Goal: Task Accomplishment & Management: Use online tool/utility

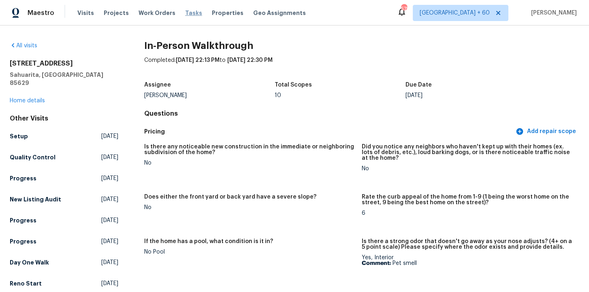
scroll to position [1613, 0]
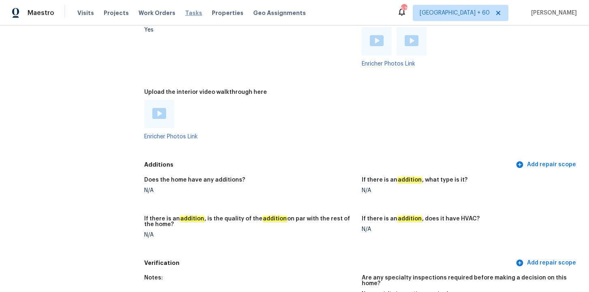
click at [185, 15] on span "Tasks" at bounding box center [193, 13] width 17 height 6
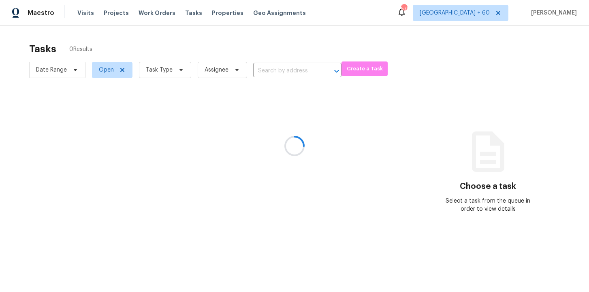
click at [280, 68] on div at bounding box center [294, 146] width 589 height 292
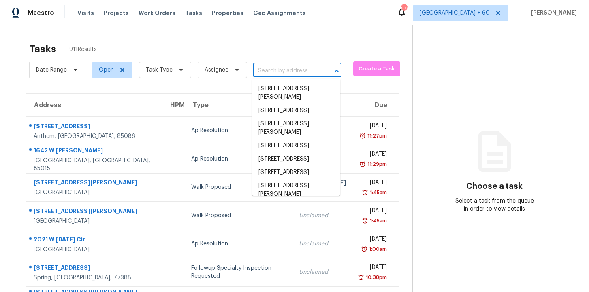
click at [280, 68] on input "text" at bounding box center [286, 71] width 66 height 13
paste input "[STREET_ADDRESS]"
type input "[STREET_ADDRESS]"
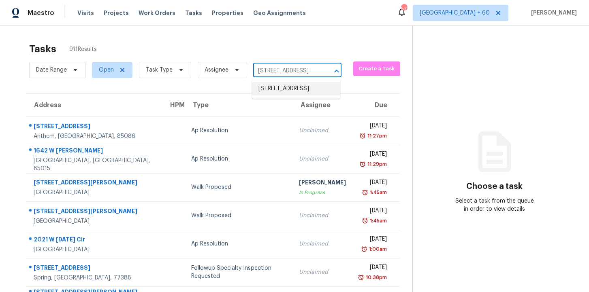
click at [285, 89] on li "[STREET_ADDRESS]" at bounding box center [296, 88] width 88 height 13
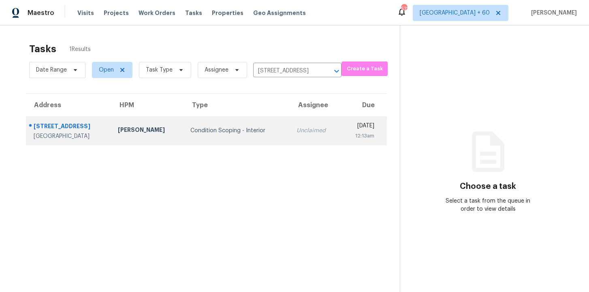
click at [224, 138] on td "Condition Scoping - Interior" at bounding box center [237, 131] width 106 height 28
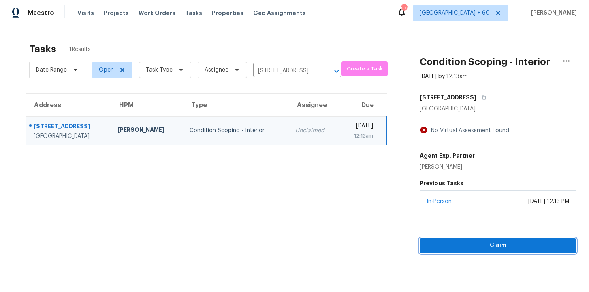
click at [460, 248] on span "Claim" at bounding box center [497, 246] width 143 height 10
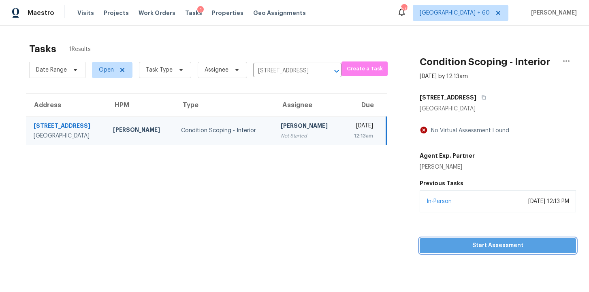
click at [454, 246] on span "Start Assessment" at bounding box center [497, 246] width 143 height 10
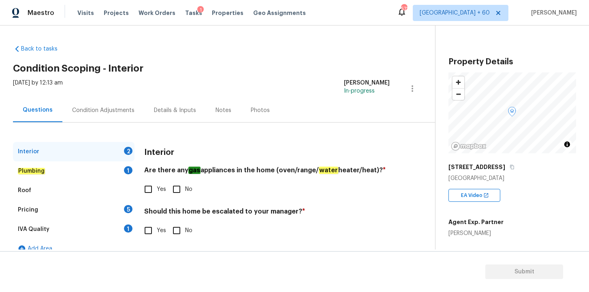
click at [153, 190] on input "Yes" at bounding box center [148, 189] width 17 height 17
checkbox input "true"
click at [178, 231] on input "No" at bounding box center [176, 230] width 17 height 17
checkbox input "true"
click at [56, 172] on div "Plumbing 1" at bounding box center [73, 171] width 121 height 19
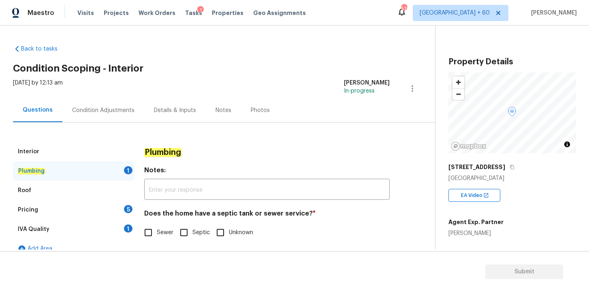
scroll to position [11, 0]
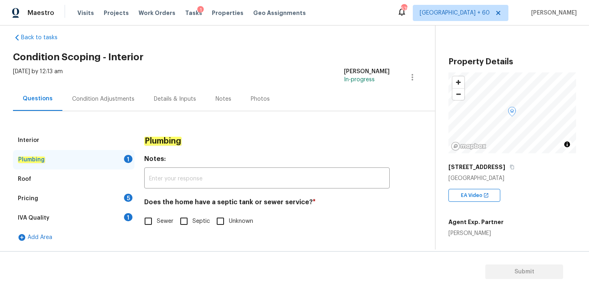
click at [152, 224] on input "Sewer" at bounding box center [148, 221] width 17 height 17
checkbox input "true"
click at [51, 184] on div "Roof" at bounding box center [73, 179] width 121 height 19
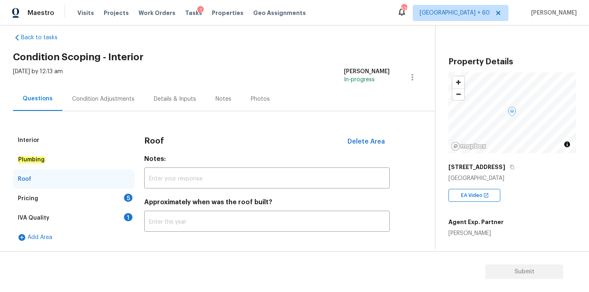
click at [53, 198] on div "Pricing 5" at bounding box center [73, 198] width 121 height 19
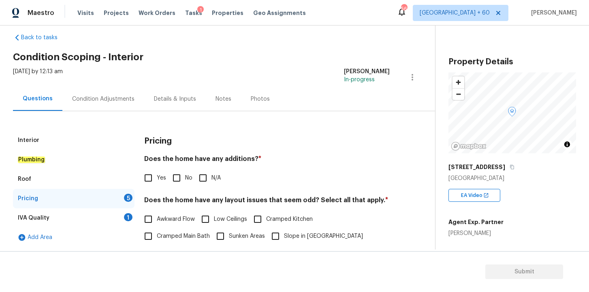
click at [146, 179] on input "Yes" at bounding box center [148, 178] width 17 height 17
checkbox input "true"
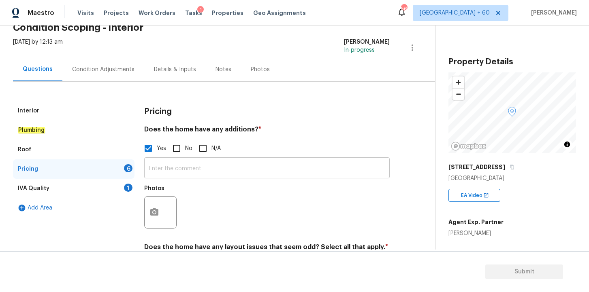
scroll to position [53, 0]
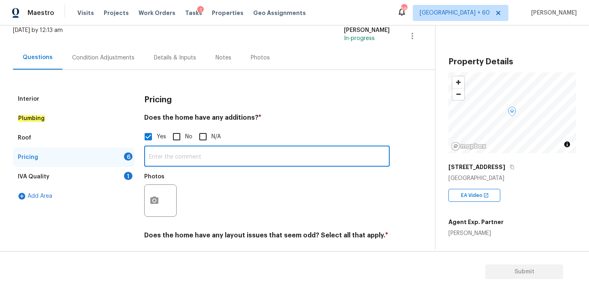
click at [194, 158] on input "text" at bounding box center [266, 157] width 245 height 19
paste input "Large ADU in the backyard"
type input "Large ADU in the backyard"
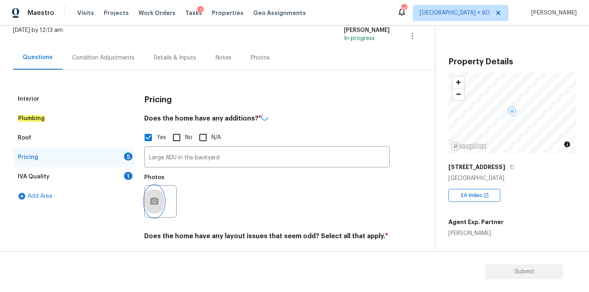
click at [156, 198] on icon "button" at bounding box center [154, 202] width 10 height 10
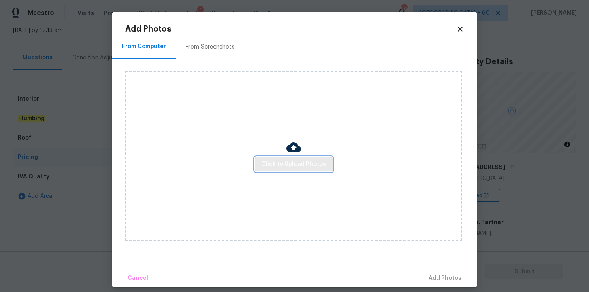
click at [281, 164] on span "Click to Upload Photos" at bounding box center [293, 165] width 65 height 10
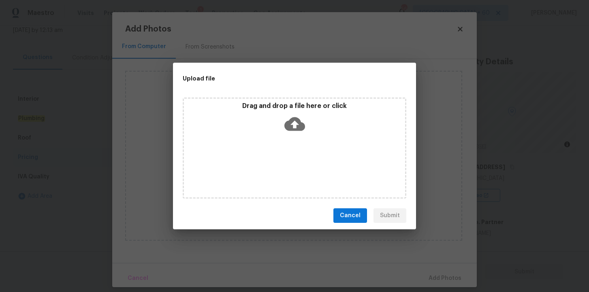
click at [296, 126] on icon at bounding box center [294, 124] width 21 height 21
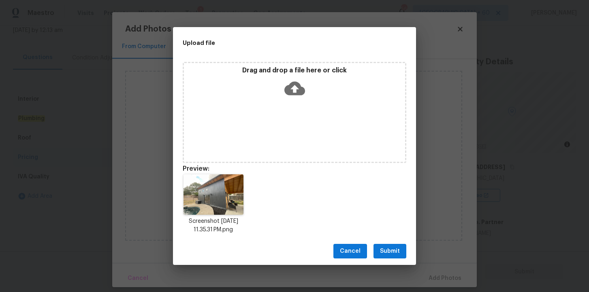
click at [388, 252] on span "Submit" at bounding box center [390, 252] width 20 height 10
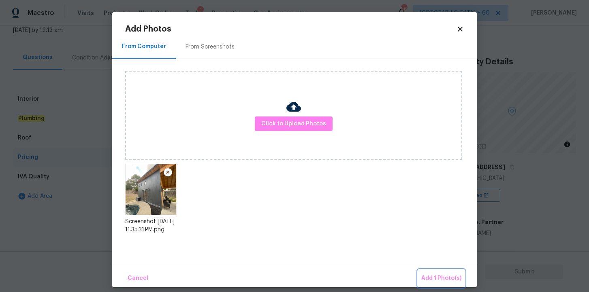
click at [443, 276] on span "Add 1 Photo(s)" at bounding box center [441, 279] width 40 height 10
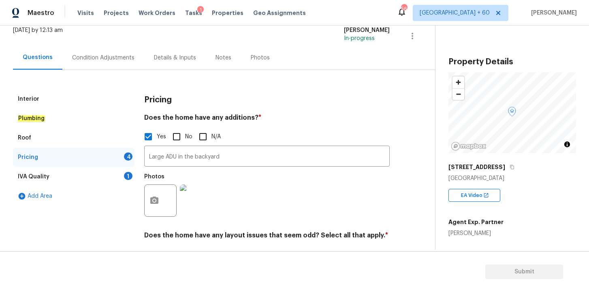
click at [68, 175] on div "IVA Quality 1" at bounding box center [73, 176] width 121 height 19
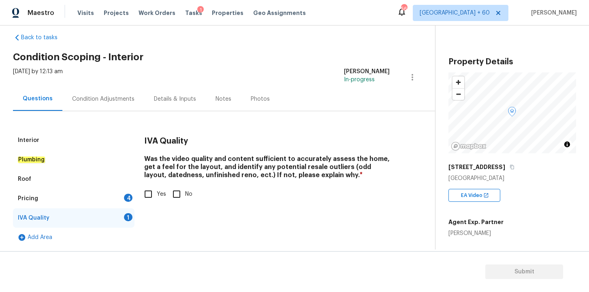
scroll to position [11, 0]
click at [96, 102] on div "Condition Adjustments" at bounding box center [103, 99] width 62 height 8
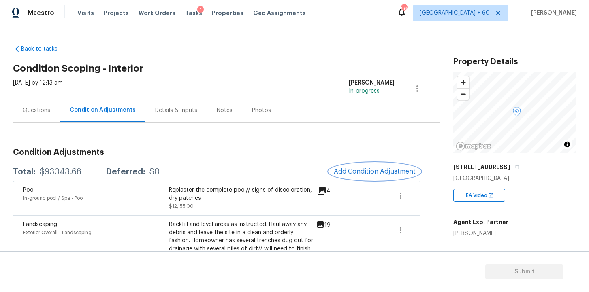
click at [356, 172] on span "Add Condition Adjustment" at bounding box center [375, 171] width 82 height 7
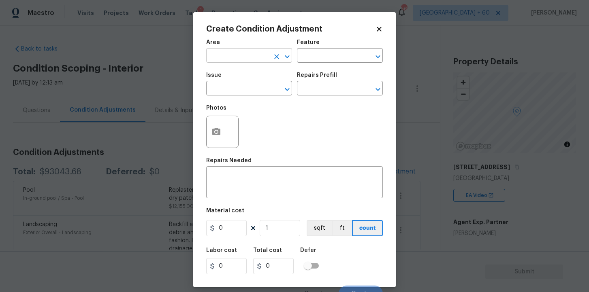
click at [239, 55] on input "text" at bounding box center [237, 56] width 63 height 13
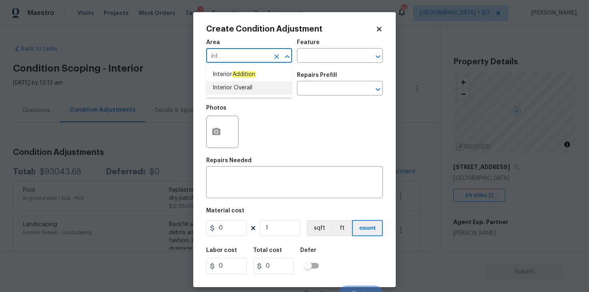
click at [239, 89] on li "Interior Overall" at bounding box center [249, 87] width 86 height 13
type input "Interior Overall"
click at [239, 89] on input "text" at bounding box center [237, 89] width 63 height 13
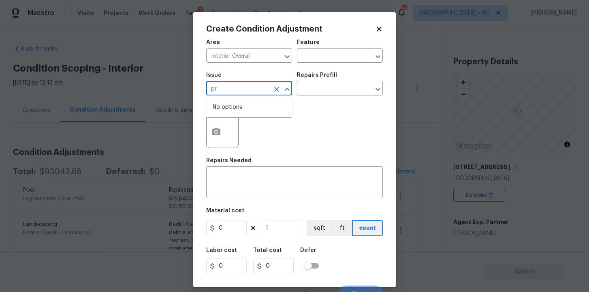
type input "p"
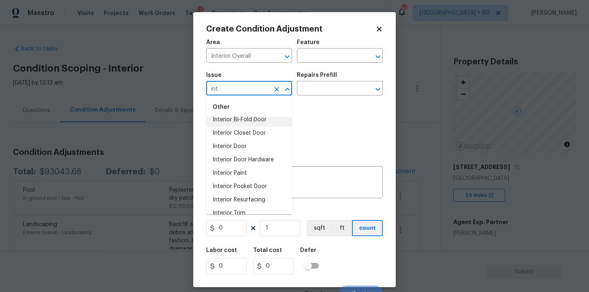
scroll to position [48, 0]
click at [255, 173] on li "Interior Paint" at bounding box center [249, 172] width 86 height 13
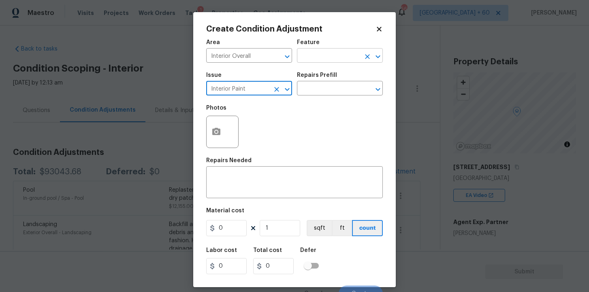
type input "Interior Paint"
click at [313, 58] on input "text" at bounding box center [328, 56] width 63 height 13
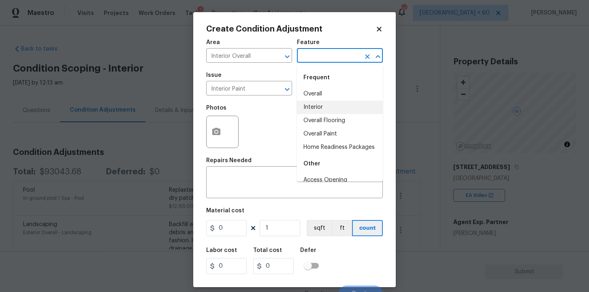
click at [321, 104] on li "Interior" at bounding box center [340, 107] width 86 height 13
type input "Interior"
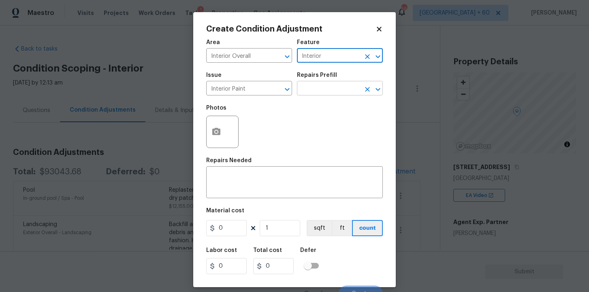
click at [321, 86] on input "text" at bounding box center [328, 89] width 63 height 13
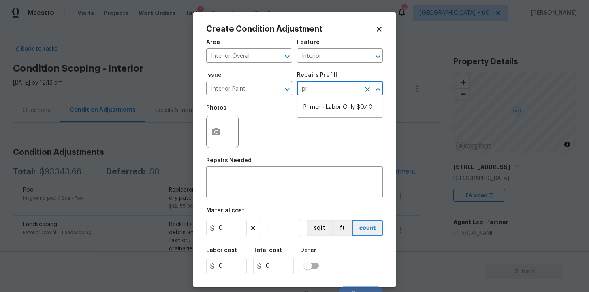
type input "pri"
click at [327, 103] on li "Primer - Labor Only $0.40" at bounding box center [340, 107] width 86 height 13
type input "Overall Paint"
type textarea "Interior primer - PRIMER PROVIDED BY OPENDOOR - All nails, screws, drywall anch…"
type input "0.4"
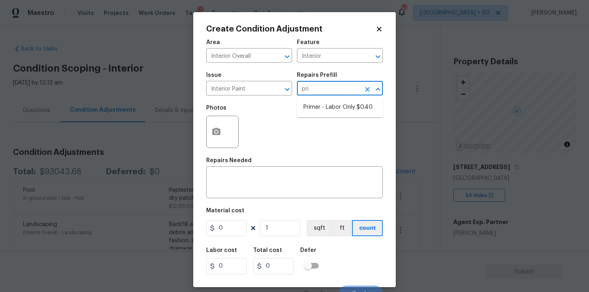
type input "0.4"
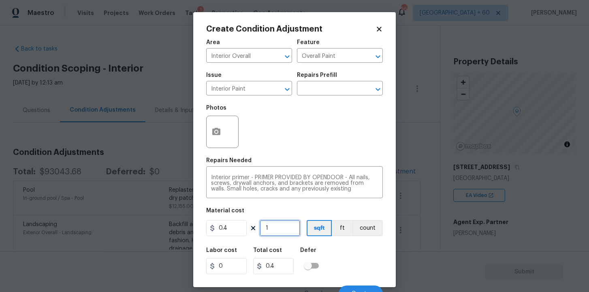
click at [277, 230] on input "1" at bounding box center [280, 228] width 40 height 16
type input "0"
type input "5"
type input "2"
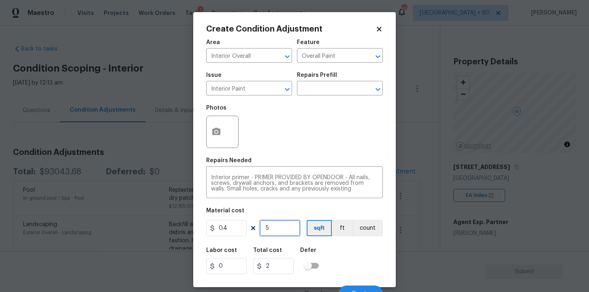
type input "50"
type input "20"
type input "500"
type input "200"
type input "500"
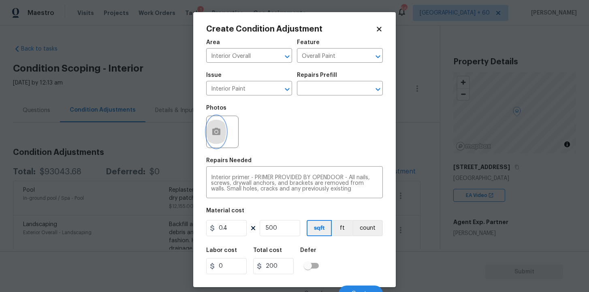
click at [219, 132] on icon "button" at bounding box center [216, 131] width 8 height 7
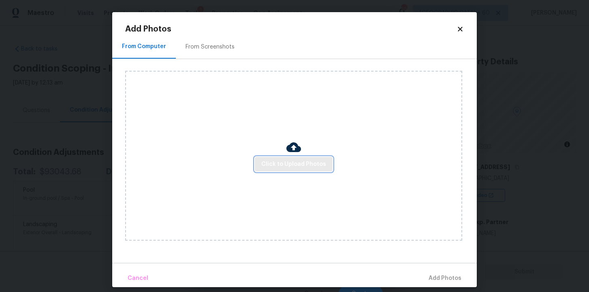
click at [294, 167] on span "Click to Upload Photos" at bounding box center [293, 165] width 65 height 10
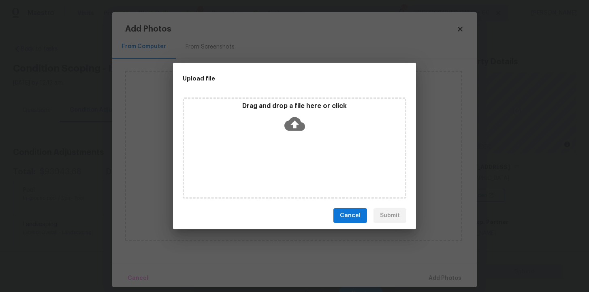
click at [296, 126] on icon at bounding box center [294, 124] width 21 height 14
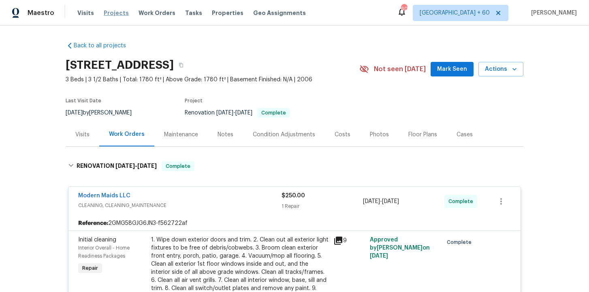
scroll to position [1247, 0]
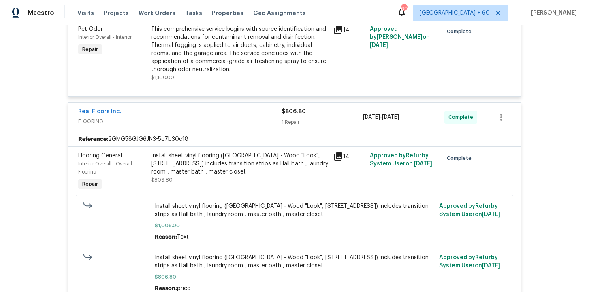
click at [87, 8] on div "Visits Projects Work Orders Tasks Properties Geo Assignments" at bounding box center [196, 13] width 238 height 16
click at [87, 11] on span "Visits" at bounding box center [85, 13] width 17 height 8
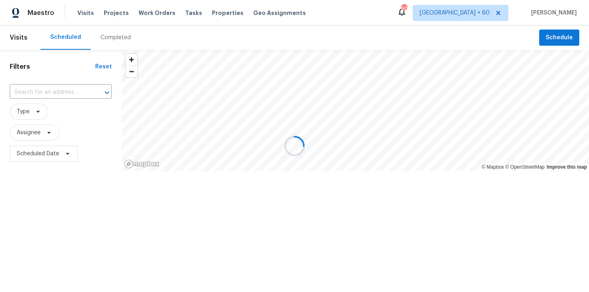
click at [110, 36] on div at bounding box center [294, 146] width 589 height 292
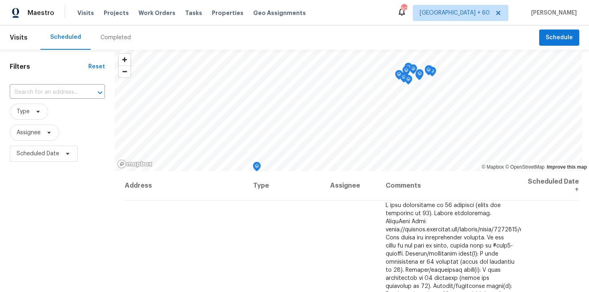
click at [115, 32] on div "Completed" at bounding box center [116, 38] width 50 height 24
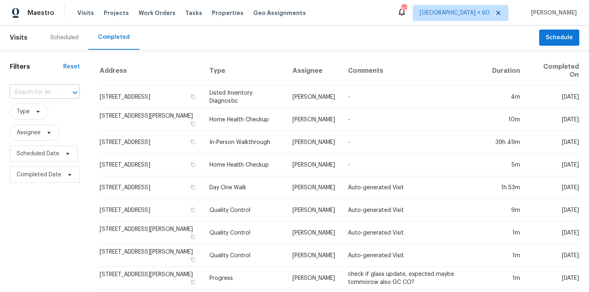
click at [50, 91] on input "text" at bounding box center [33, 92] width 47 height 13
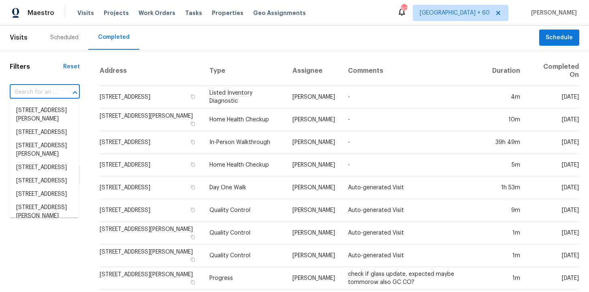
paste input "7066 Kingsmill Way Citrus Heights CA 95610"
type input "7066 Kingsmill Way Citrus Heights CA 95610"
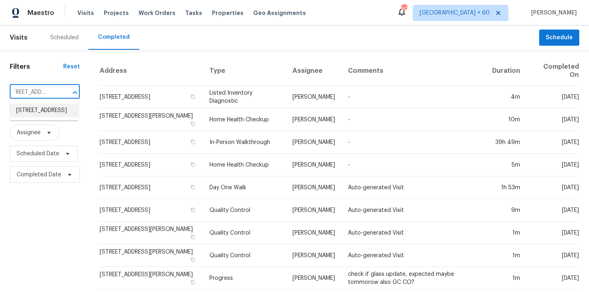
click at [50, 113] on li "7066 Kingsmill Way, Citrus Heights, CA 95610" at bounding box center [44, 110] width 69 height 13
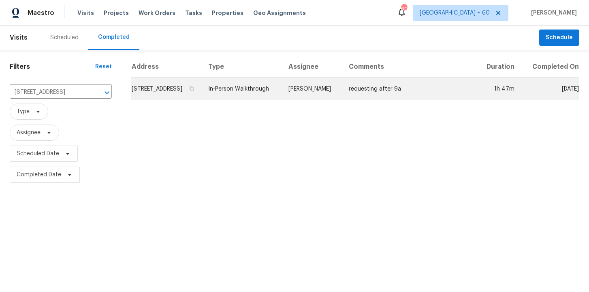
click at [268, 94] on td "In-Person Walkthrough" at bounding box center [242, 89] width 80 height 23
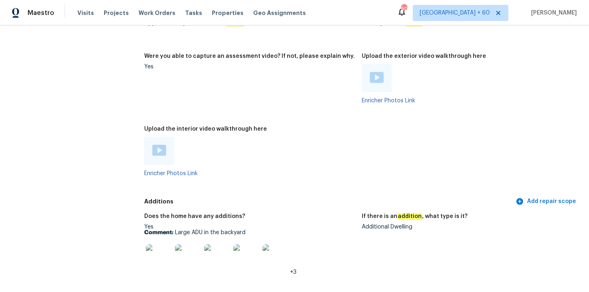
scroll to position [1703, 0]
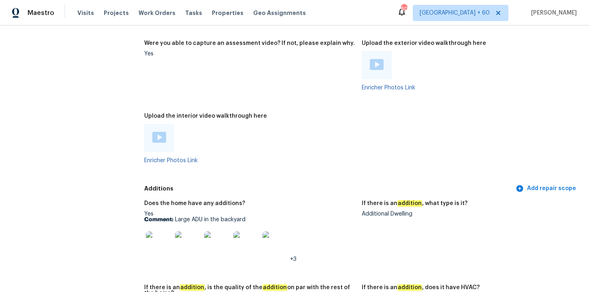
click at [160, 132] on img at bounding box center [159, 137] width 14 height 11
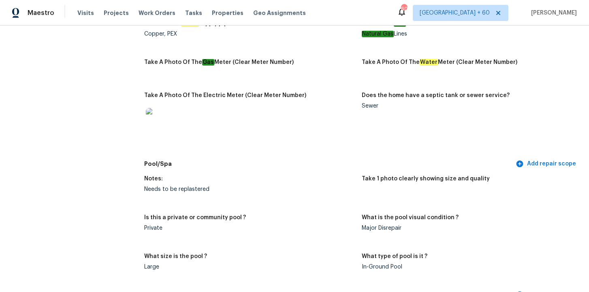
scroll to position [1721, 0]
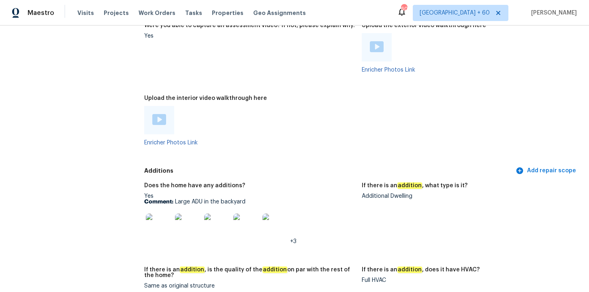
click at [206, 199] on p "Comment: Large ADU in the backyard" at bounding box center [249, 202] width 211 height 6
click at [211, 209] on div at bounding box center [216, 227] width 29 height 36
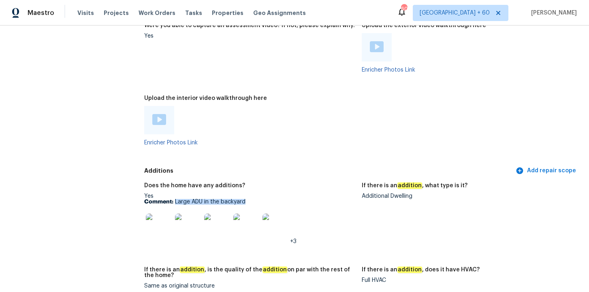
drag, startPoint x: 175, startPoint y: 190, endPoint x: 255, endPoint y: 189, distance: 79.8
click at [255, 199] on p "Comment: Large ADU in the backyard" at bounding box center [249, 202] width 211 height 6
copy p "Large ADU in the backyard"
click at [160, 217] on img at bounding box center [159, 227] width 26 height 26
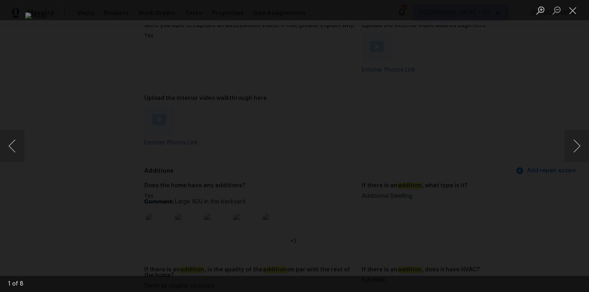
click at [540, 88] on div "Lightbox" at bounding box center [294, 146] width 589 height 292
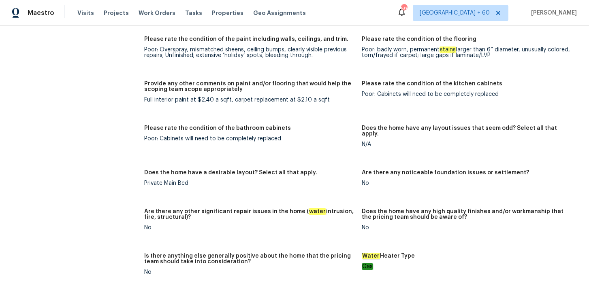
scroll to position [1331, 0]
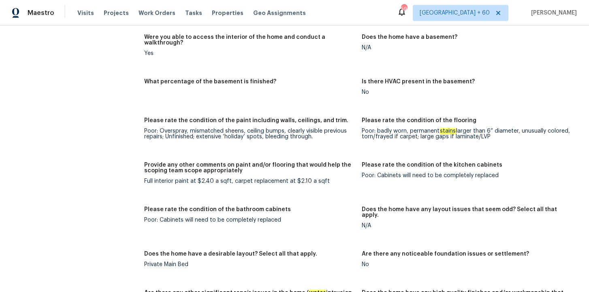
click at [313, 132] on div "Poor: Overspray, mismatched sheens, ceiling bumps, clearly visible previous rep…" at bounding box center [249, 133] width 211 height 11
click at [488, 131] on div "Poor: badly worn, permanent stains larger than 6” diameter, unusually colored, …" at bounding box center [467, 133] width 211 height 11
drag, startPoint x: 492, startPoint y: 130, endPoint x: 410, endPoint y: 126, distance: 81.5
click at [410, 128] on div "Poor: badly worn, permanent stains larger than 6” diameter, unusually colored, …" at bounding box center [467, 133] width 211 height 11
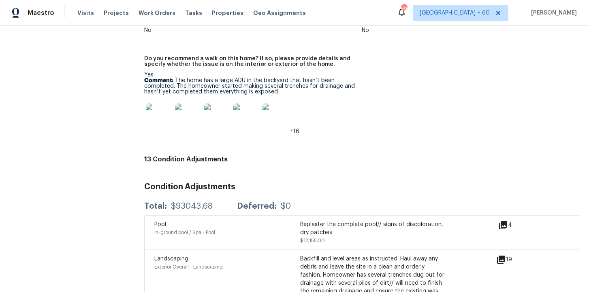
scroll to position [2054, 0]
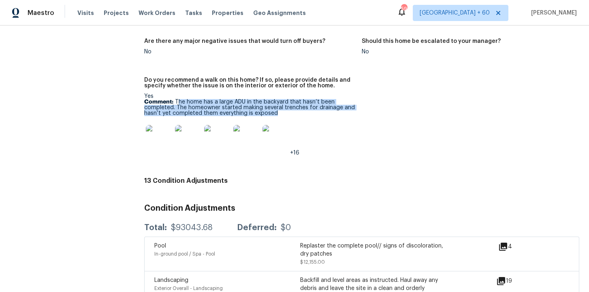
drag, startPoint x: 275, startPoint y: 101, endPoint x: 177, endPoint y: 89, distance: 98.3
click at [177, 99] on p "Comment: The home has a large ADU in the backyard that hasn’t been completed. T…" at bounding box center [249, 107] width 211 height 17
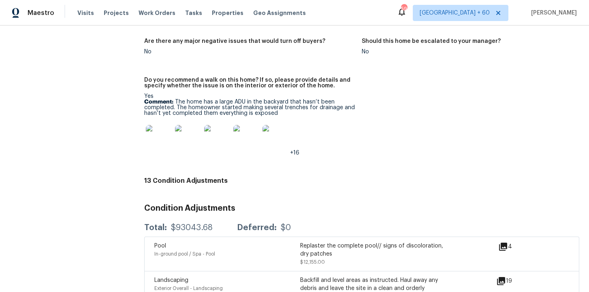
click at [380, 126] on div "Notes: Are any specialty inspections required before making a decision on this …" at bounding box center [361, 81] width 435 height 185
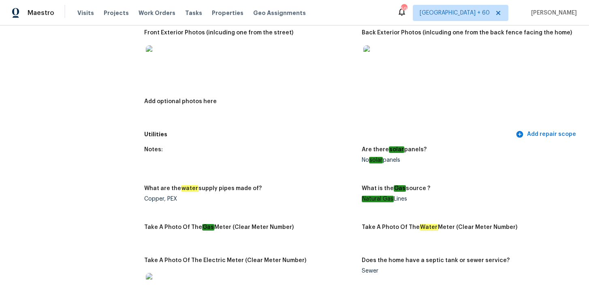
scroll to position [0, 0]
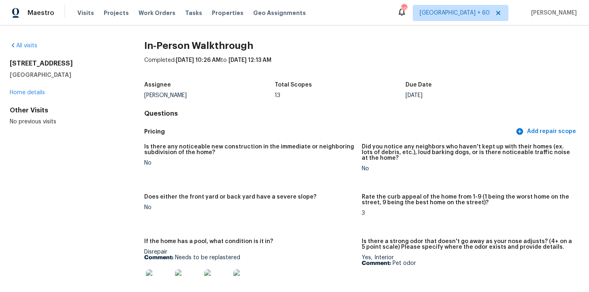
click at [75, 76] on h5 "[GEOGRAPHIC_DATA]" at bounding box center [64, 75] width 109 height 8
drag, startPoint x: 83, startPoint y: 76, endPoint x: 6, endPoint y: 62, distance: 78.1
click at [6, 62] on div "All visits 7066 Kingsmill Way Citrus Heights, CA 95610 Home details Other Visit…" at bounding box center [294, 159] width 589 height 267
copy div "7066 Kingsmill Way Citrus Heights, CA 95610"
click at [23, 44] on link "All visits" at bounding box center [24, 46] width 28 height 6
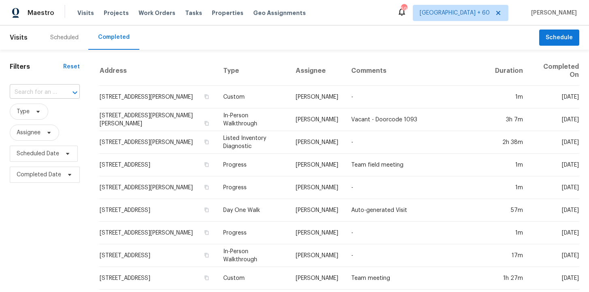
click at [47, 89] on input "text" at bounding box center [33, 92] width 47 height 13
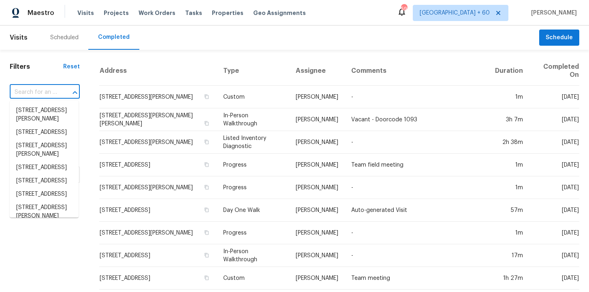
paste input "[STREET_ADDRESS][PERSON_NAME]"
type input "[STREET_ADDRESS][PERSON_NAME]"
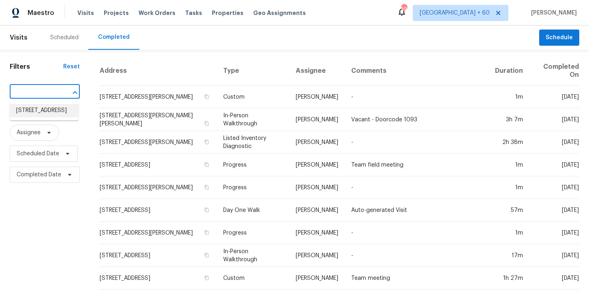
click at [57, 114] on li "[STREET_ADDRESS]" at bounding box center [44, 110] width 69 height 13
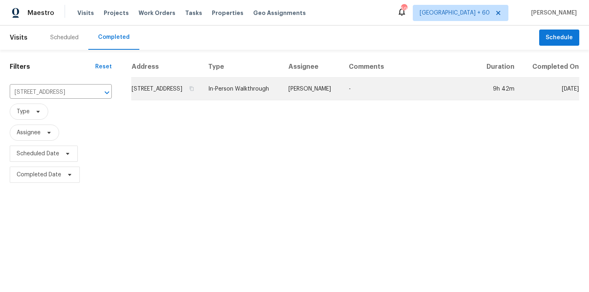
click at [258, 98] on td "In-Person Walkthrough" at bounding box center [242, 89] width 80 height 23
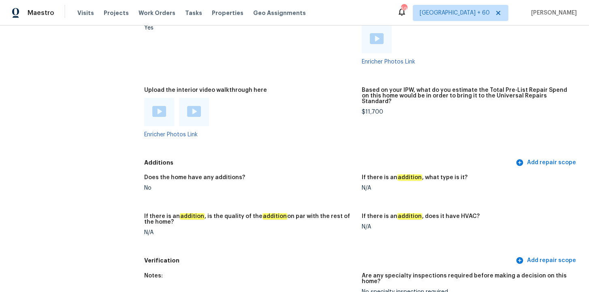
scroll to position [1609, 0]
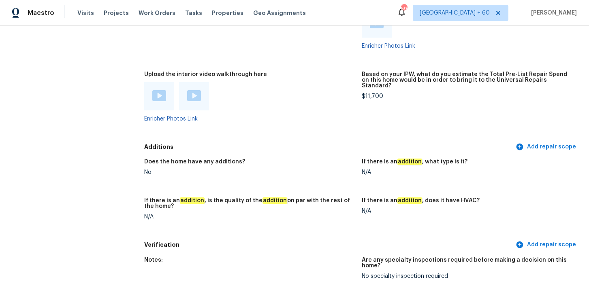
click at [160, 90] on img at bounding box center [159, 95] width 14 height 11
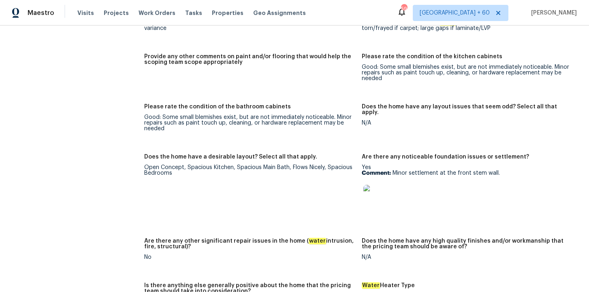
scroll to position [1214, 0]
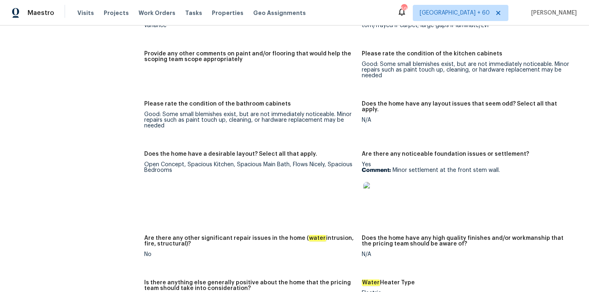
click at [379, 186] on img at bounding box center [376, 195] width 26 height 26
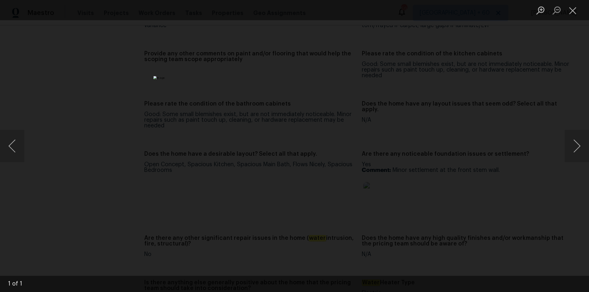
click at [441, 184] on div "Lightbox" at bounding box center [294, 146] width 589 height 292
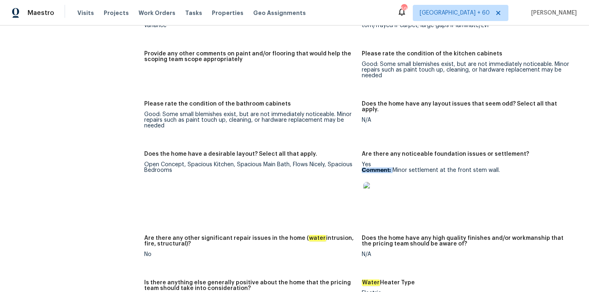
drag, startPoint x: 392, startPoint y: 159, endPoint x: 511, endPoint y: 155, distance: 119.1
click at [511, 162] on div "Yes Comment: Minor settlement at the front stem wall." at bounding box center [467, 187] width 211 height 51
click at [396, 168] on p "Comment: Minor settlement at the front stem wall." at bounding box center [467, 171] width 211 height 6
drag, startPoint x: 393, startPoint y: 158, endPoint x: 497, endPoint y: 158, distance: 104.1
click at [497, 168] on p "Comment: Minor settlement at the front stem wall." at bounding box center [467, 171] width 211 height 6
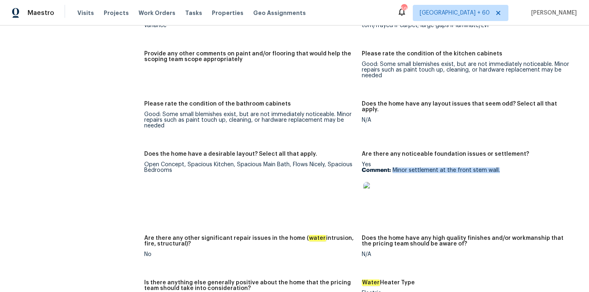
copy p "Minor settlement at the front stem wall."
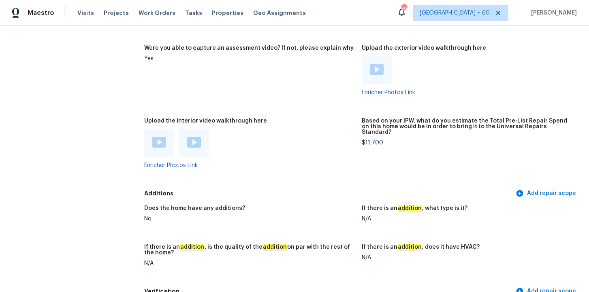
scroll to position [1563, 0]
click at [196, 136] on img at bounding box center [194, 141] width 14 height 11
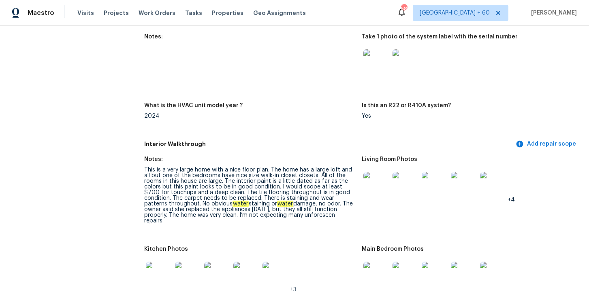
scroll to position [786, 0]
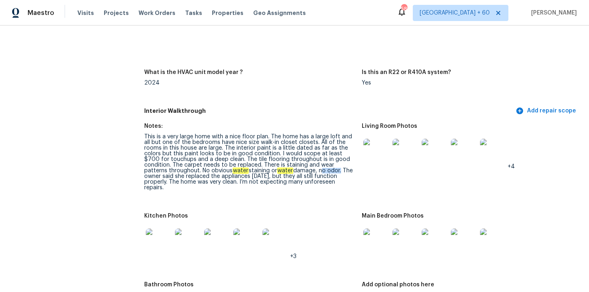
drag, startPoint x: 298, startPoint y: 170, endPoint x: 317, endPoint y: 169, distance: 19.1
click at [317, 169] on div "This is a very large home with a nice floor plan. The home has a large loft and…" at bounding box center [249, 162] width 211 height 57
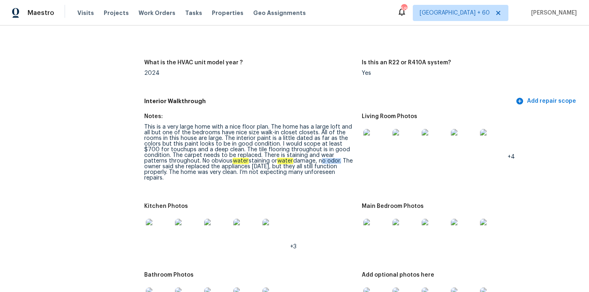
scroll to position [796, 0]
drag, startPoint x: 296, startPoint y: 161, endPoint x: 323, endPoint y: 162, distance: 26.3
click at [323, 162] on div "This is a very large home with a nice floor plan. The home has a large loft and…" at bounding box center [249, 152] width 211 height 57
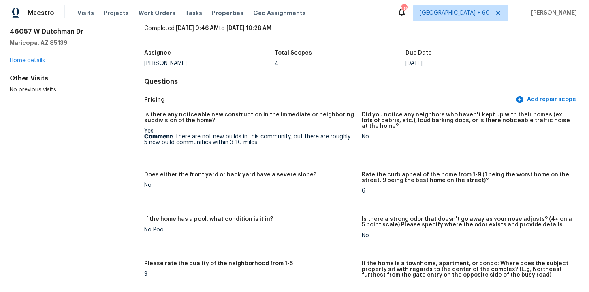
scroll to position [0, 0]
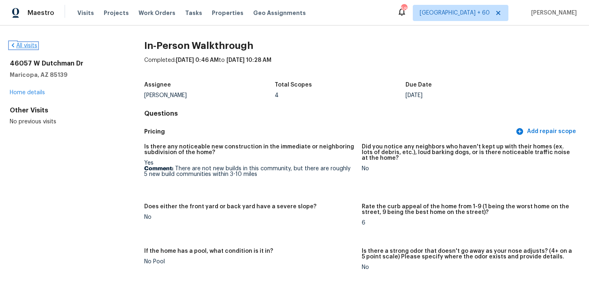
click at [30, 45] on link "All visits" at bounding box center [24, 46] width 28 height 6
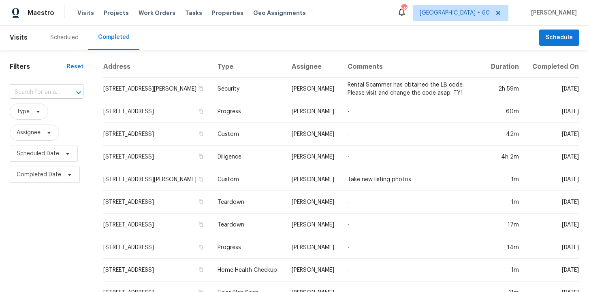
click at [49, 89] on input "text" at bounding box center [35, 92] width 51 height 13
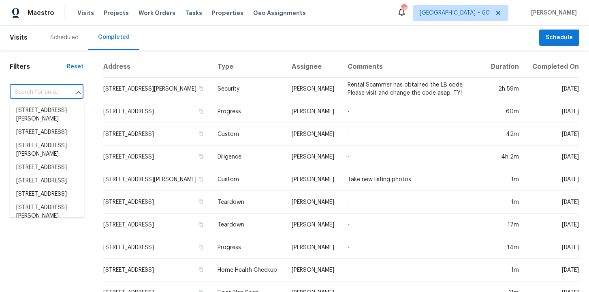
paste input "3409 Shiraz Loop Round Rock TX 78665"
type input "3409 Shiraz Loop Round Rock TX 78665"
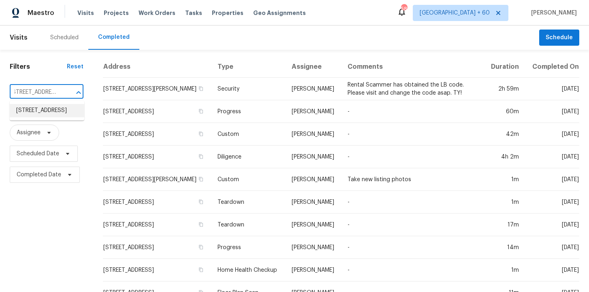
click at [56, 115] on li "3409 Shiraz Loop, Round Rock, TX 78665" at bounding box center [47, 110] width 75 height 13
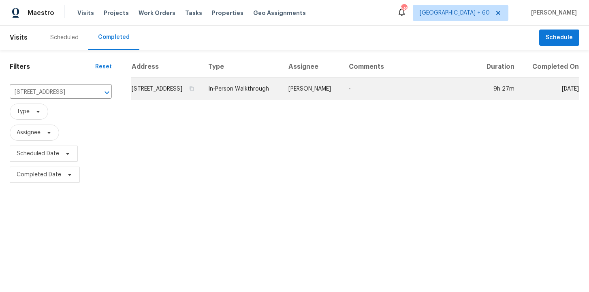
click at [247, 96] on td "In-Person Walkthrough" at bounding box center [242, 89] width 80 height 23
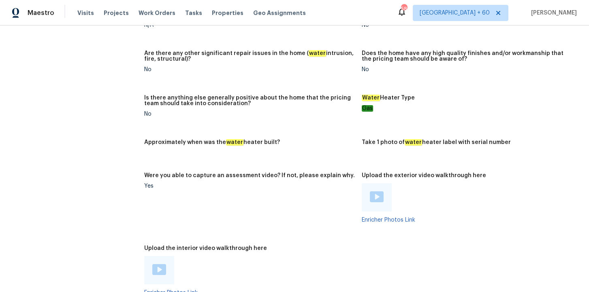
scroll to position [1556, 0]
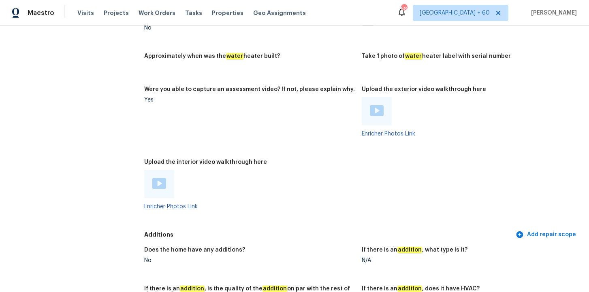
click at [160, 183] on div at bounding box center [159, 184] width 14 height 12
click at [322, 30] on figure "Is there anything else generally positive about the home that the pricing team …" at bounding box center [252, 26] width 217 height 35
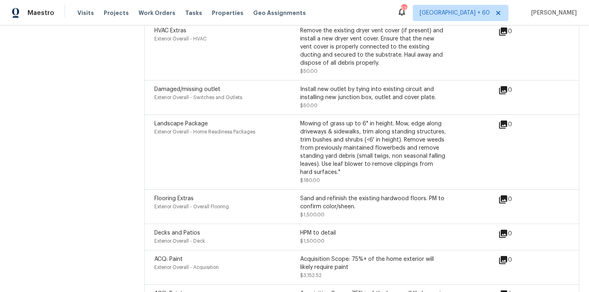
scroll to position [2429, 0]
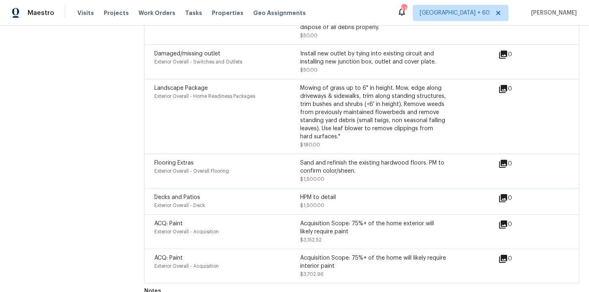
click at [334, 159] on div "Sand and refinish the existing hardwood floors. PM to confirm color/sheen." at bounding box center [373, 167] width 146 height 16
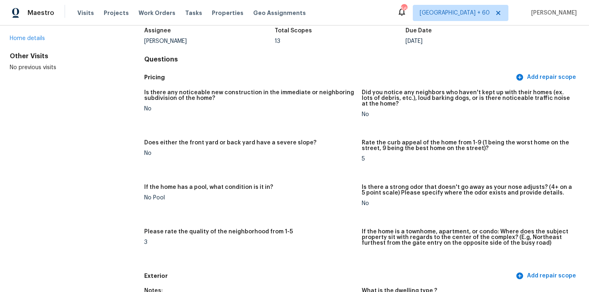
scroll to position [0, 0]
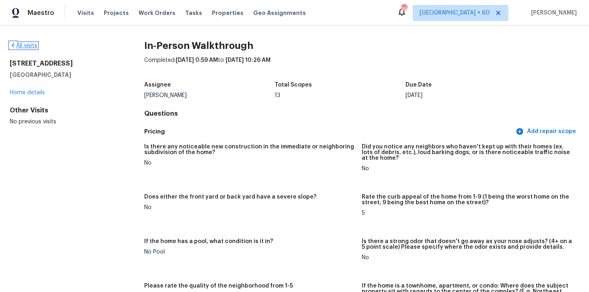
click at [32, 46] on link "All visits" at bounding box center [24, 46] width 28 height 6
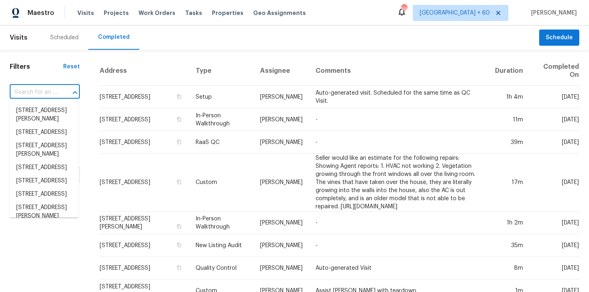
click at [39, 86] on input "text" at bounding box center [33, 92] width 47 height 13
paste input "4832 Vermillion Ct Avon, IN 46123"
type input "4832 Vermillion Ct Avon, IN 46123"
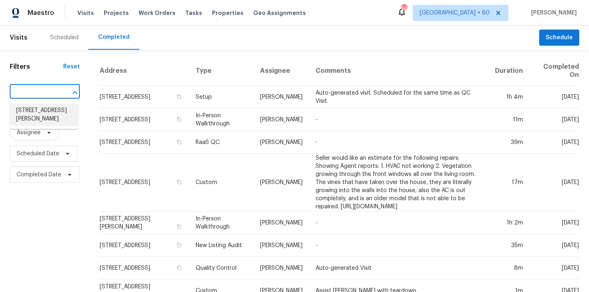
click at [61, 120] on li "4832 Vermillion Ct, Avon, IN 46123" at bounding box center [44, 115] width 69 height 22
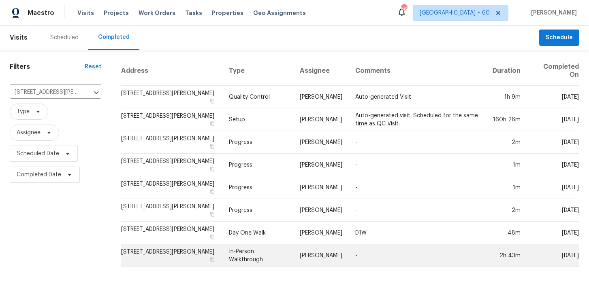
click at [257, 252] on td "In-Person Walkthrough" at bounding box center [257, 256] width 70 height 23
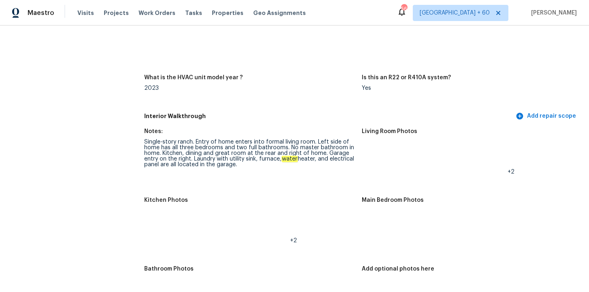
scroll to position [1284, 0]
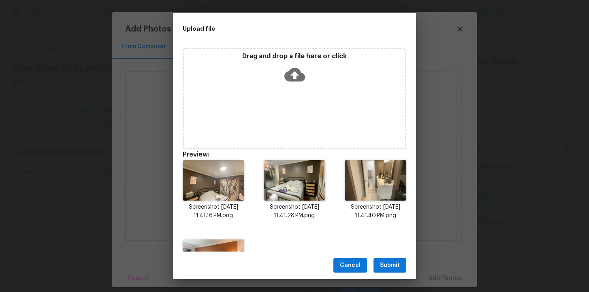
scroll to position [57, 0]
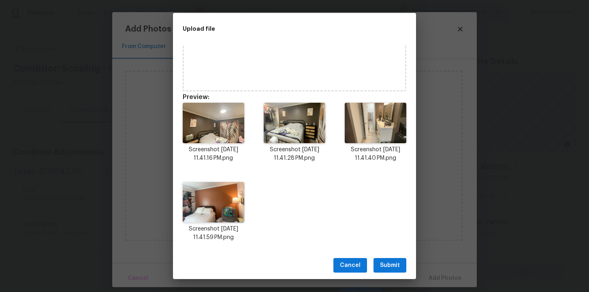
click at [392, 264] on span "Submit" at bounding box center [390, 266] width 20 height 10
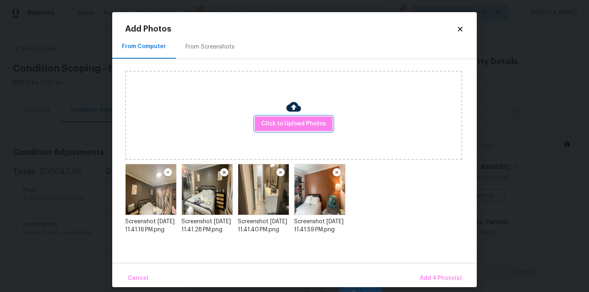
scroll to position [7, 0]
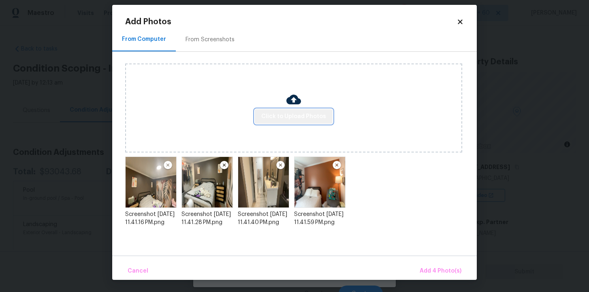
click at [309, 111] on button "Click to Upload Photos" at bounding box center [294, 116] width 78 height 15
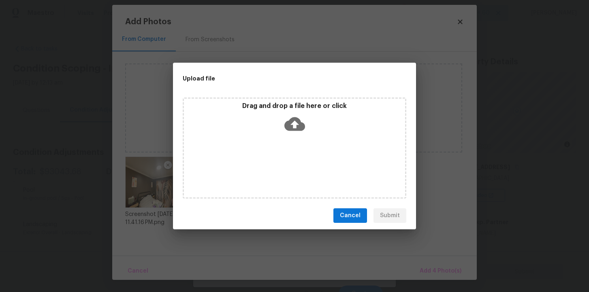
click at [294, 122] on icon at bounding box center [294, 124] width 21 height 21
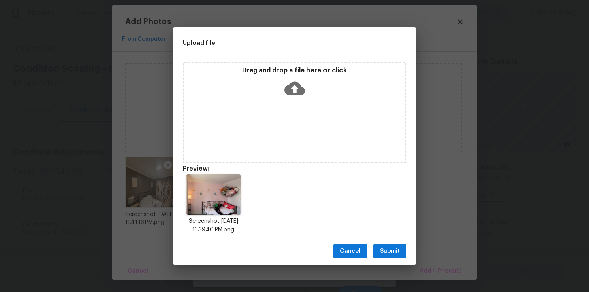
click at [389, 251] on span "Submit" at bounding box center [390, 252] width 20 height 10
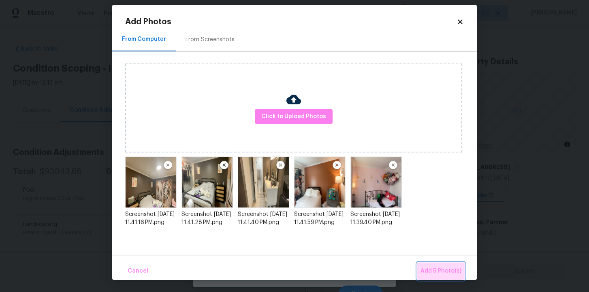
click at [443, 273] on span "Add 5 Photo(s)" at bounding box center [440, 271] width 41 height 10
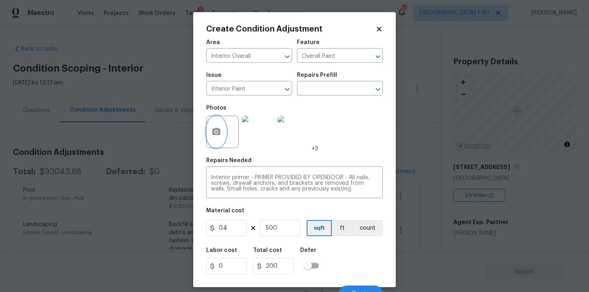
scroll to position [10, 0]
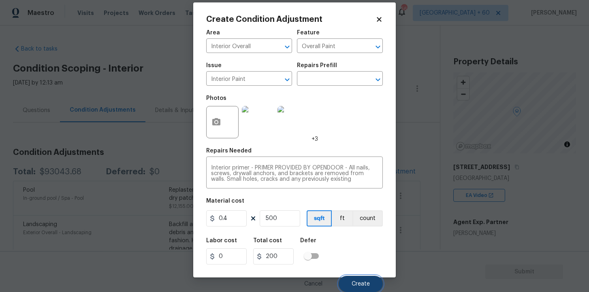
click at [354, 281] on button "Create" at bounding box center [360, 284] width 44 height 16
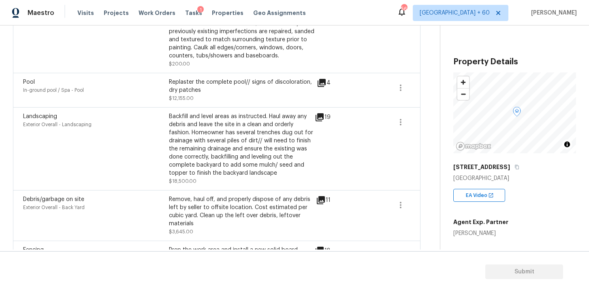
scroll to position [161, 0]
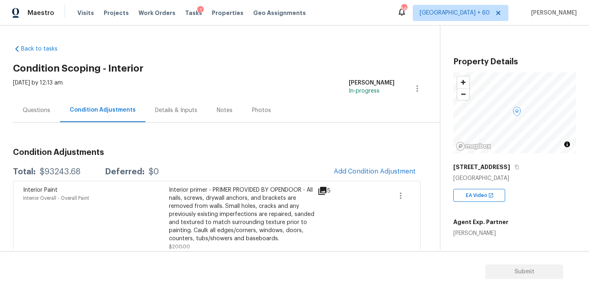
click at [43, 113] on div "Questions" at bounding box center [37, 110] width 28 height 8
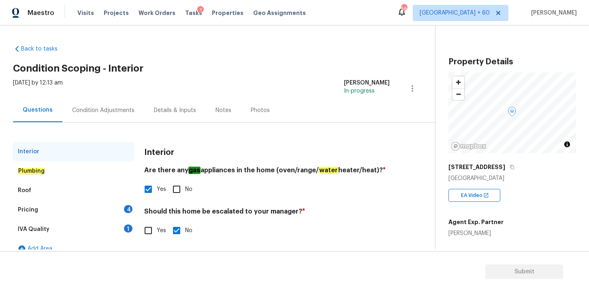
scroll to position [11, 0]
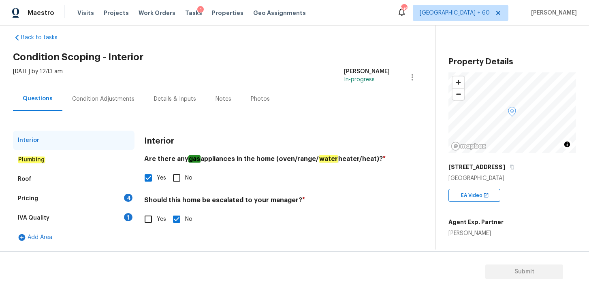
click at [113, 101] on div "Condition Adjustments" at bounding box center [103, 99] width 62 height 8
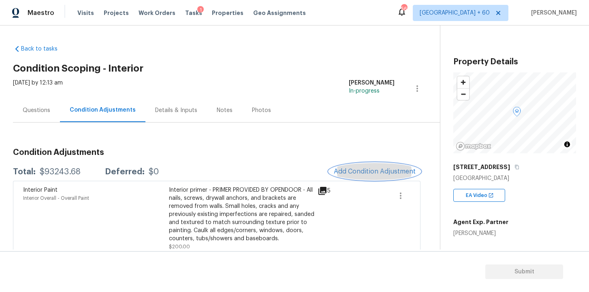
click at [347, 172] on span "Add Condition Adjustment" at bounding box center [375, 171] width 82 height 7
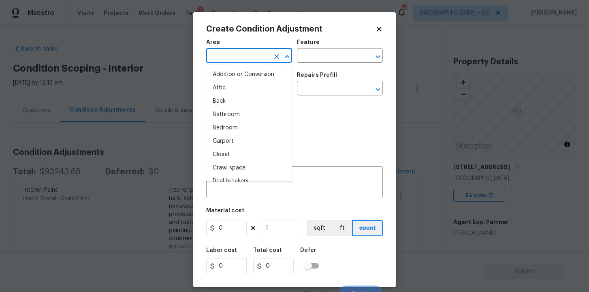
click at [251, 56] on input "text" at bounding box center [237, 56] width 63 height 13
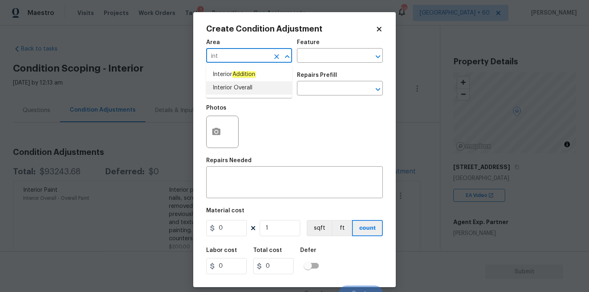
click at [227, 87] on li "Interior Overall" at bounding box center [249, 87] width 86 height 13
type input "Interior Overall"
click at [232, 89] on input "text" at bounding box center [237, 89] width 63 height 13
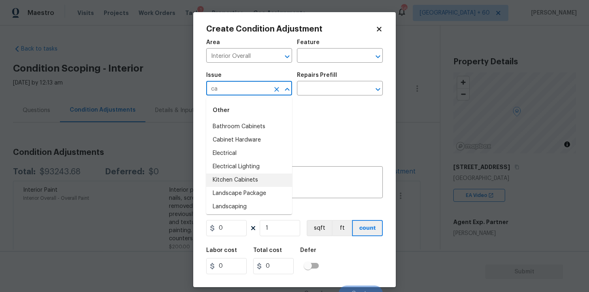
click at [241, 177] on li "Kitchen Cabinets" at bounding box center [249, 180] width 86 height 13
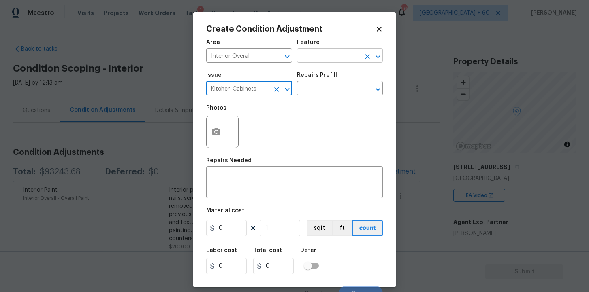
type input "Kitchen Cabinets"
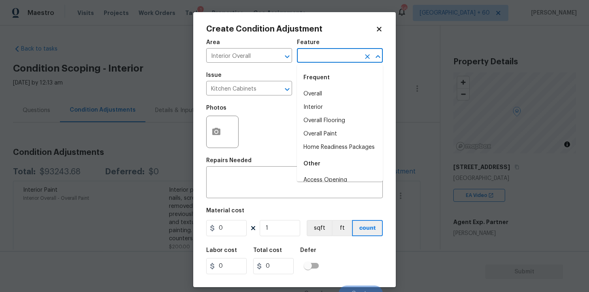
click at [329, 54] on input "text" at bounding box center [328, 56] width 63 height 13
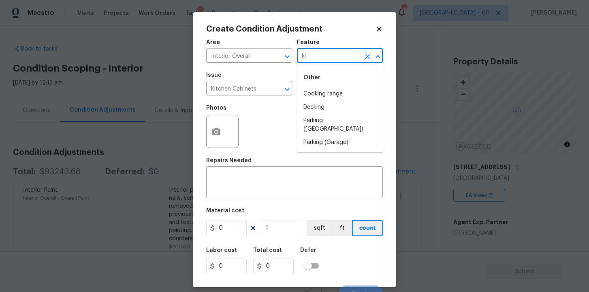
type input "k"
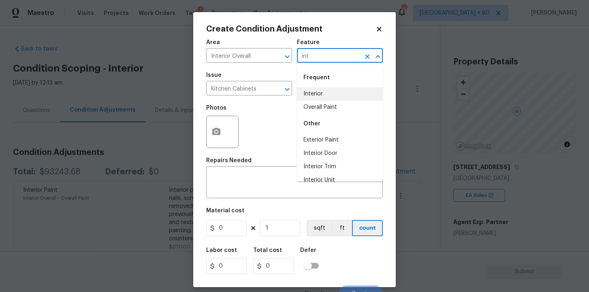
click at [325, 93] on li "Interior" at bounding box center [340, 93] width 86 height 13
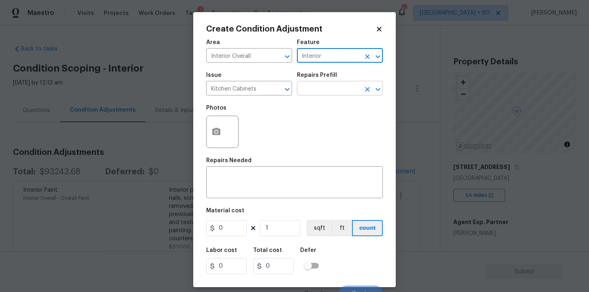
click at [324, 90] on input "text" at bounding box center [328, 89] width 63 height 13
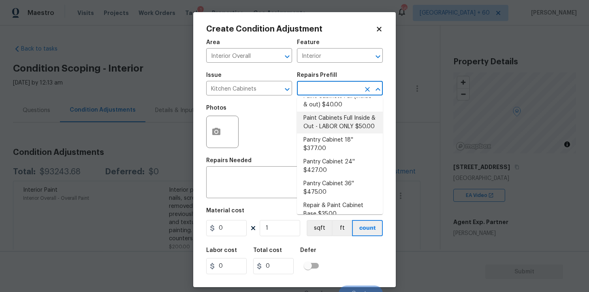
scroll to position [232, 0]
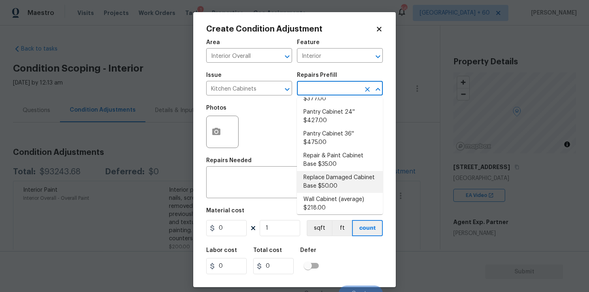
click at [339, 171] on li "Replace Damaged Cabinet Base $50.00" at bounding box center [340, 182] width 86 height 22
type input "Cabinets"
type textarea "Remove the existing/damage cabinet base and replace with new. Ensure that the n…"
type input "50"
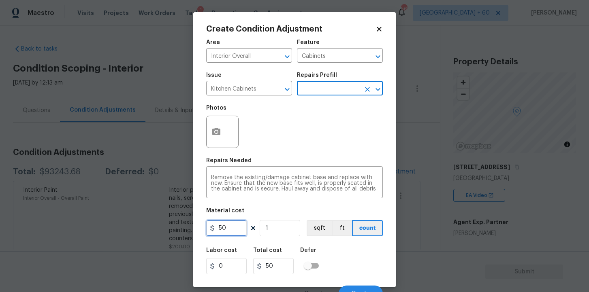
click at [230, 229] on input "50" at bounding box center [226, 228] width 40 height 16
type input "3000"
click at [361, 254] on div "Labor cost 0 Total cost 3000 Defer" at bounding box center [294, 261] width 177 height 36
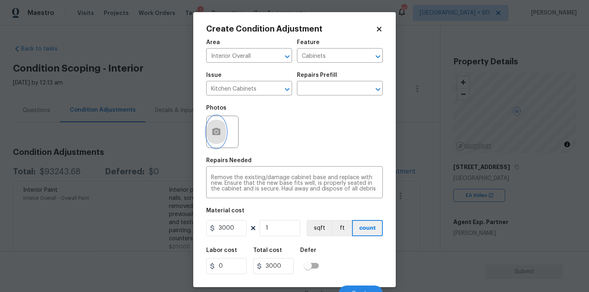
click at [223, 131] on button "button" at bounding box center [215, 132] width 19 height 32
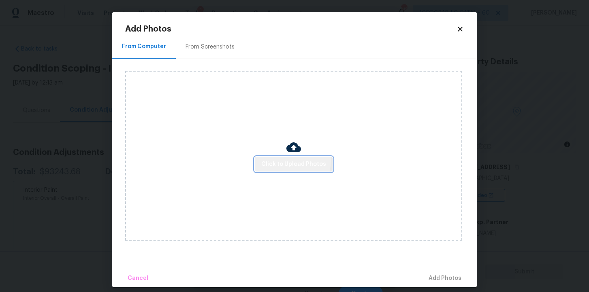
click at [282, 160] on span "Click to Upload Photos" at bounding box center [293, 165] width 65 height 10
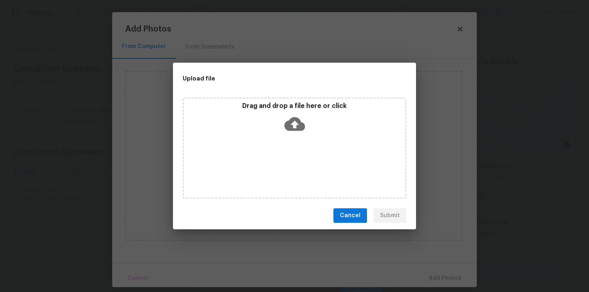
click at [291, 130] on icon at bounding box center [294, 124] width 21 height 14
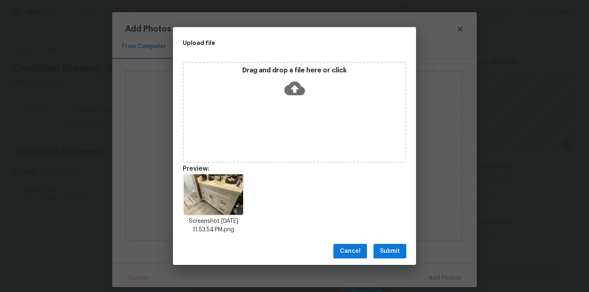
click at [300, 85] on icon at bounding box center [294, 88] width 21 height 21
click at [380, 255] on span "Submit" at bounding box center [390, 252] width 20 height 10
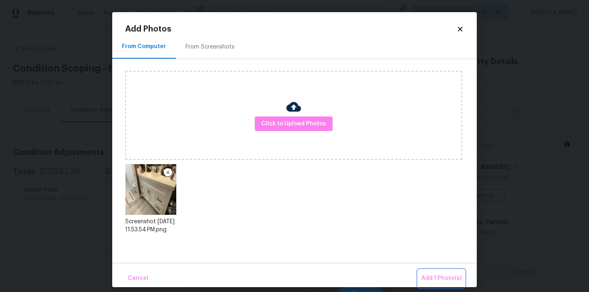
click at [441, 278] on span "Add 1 Photo(s)" at bounding box center [441, 279] width 40 height 10
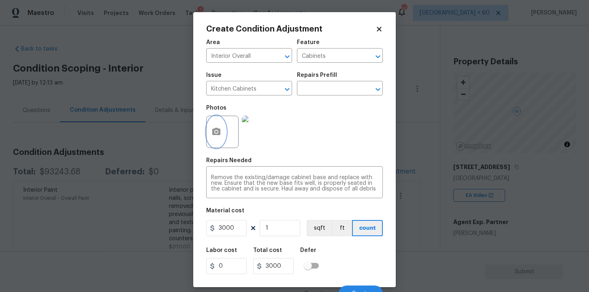
scroll to position [10, 0]
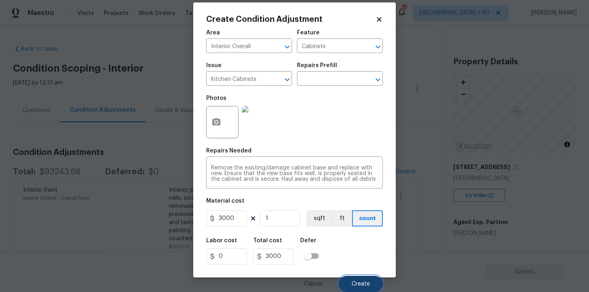
click at [363, 280] on button "Create" at bounding box center [360, 284] width 44 height 16
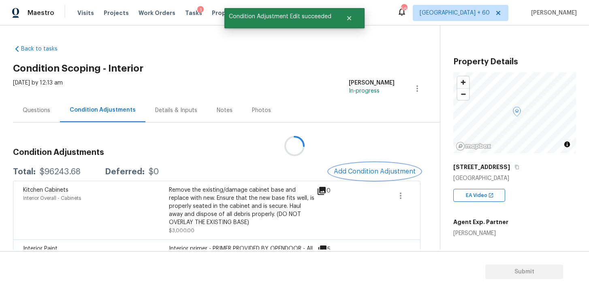
scroll to position [0, 0]
click at [358, 173] on span "Add Condition Adjustment" at bounding box center [375, 171] width 82 height 7
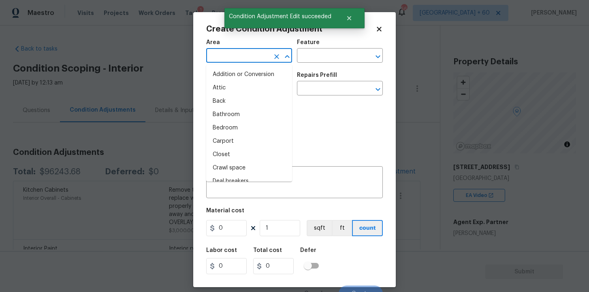
click at [255, 53] on input "text" at bounding box center [237, 56] width 63 height 13
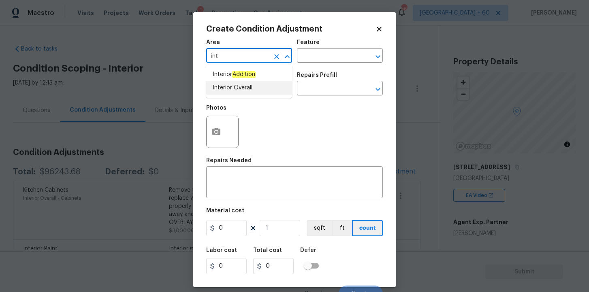
click at [242, 85] on li "Interior Overall" at bounding box center [249, 87] width 86 height 13
type input "Interior Overall"
click at [243, 89] on input "text" at bounding box center [237, 89] width 63 height 13
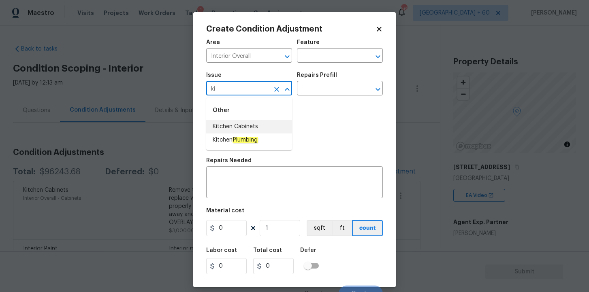
type input "k"
click at [248, 138] on li "Bathroom Cabinets" at bounding box center [249, 140] width 86 height 13
type input "Bathroom Cabinets"
click at [331, 51] on input "text" at bounding box center [328, 56] width 63 height 13
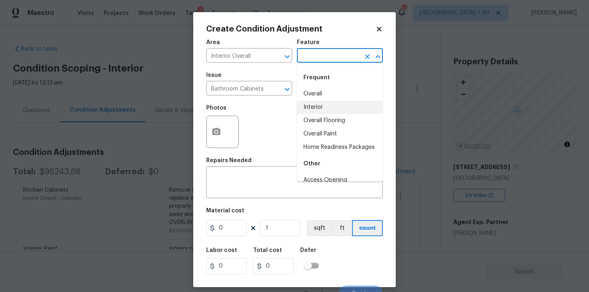
click at [342, 105] on li "Interior" at bounding box center [340, 107] width 86 height 13
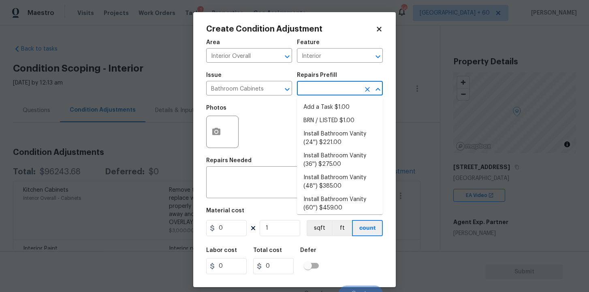
click at [333, 87] on input "text" at bounding box center [328, 89] width 63 height 13
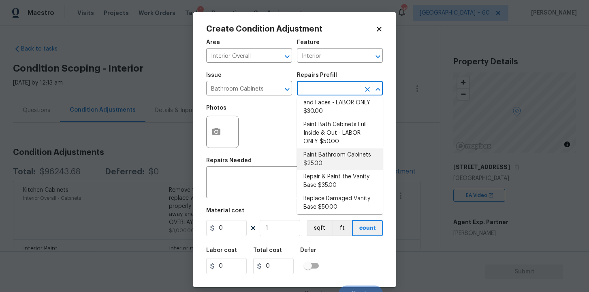
scroll to position [143, 0]
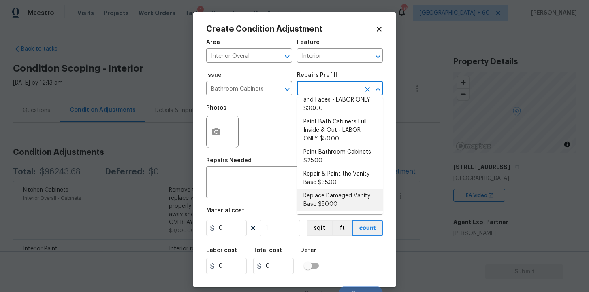
click at [340, 198] on li "Replace Damaged Vanity Base $50.00" at bounding box center [340, 200] width 86 height 22
type input "Cabinets"
type textarea "Remove the existing/damage cabinet base and replace with new. Ensure that the n…"
type input "50"
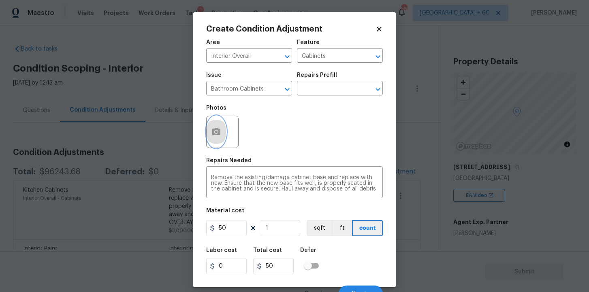
click at [217, 132] on circle "button" at bounding box center [216, 132] width 2 height 2
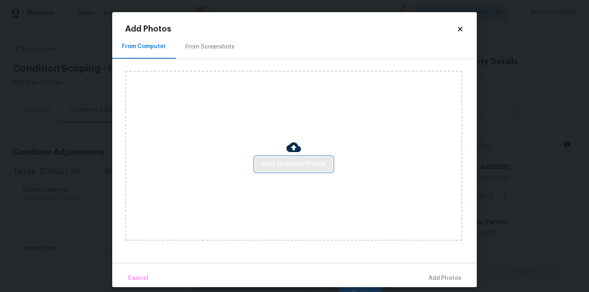
click at [279, 160] on span "Click to Upload Photos" at bounding box center [293, 165] width 65 height 10
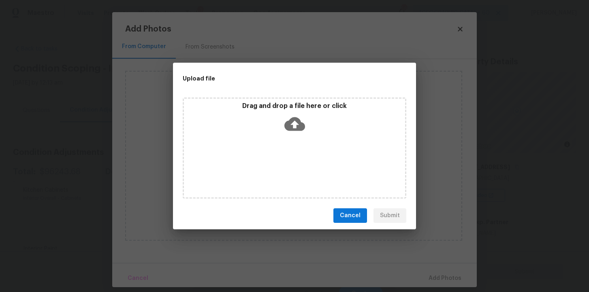
click at [296, 118] on icon at bounding box center [294, 124] width 21 height 14
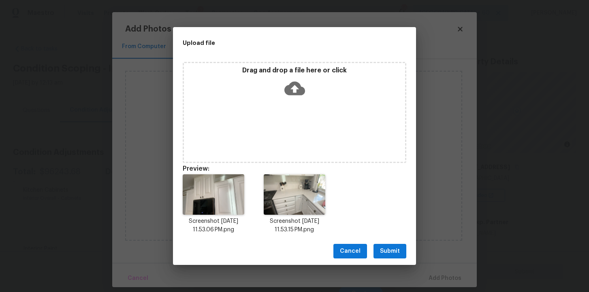
click at [385, 253] on span "Submit" at bounding box center [390, 252] width 20 height 10
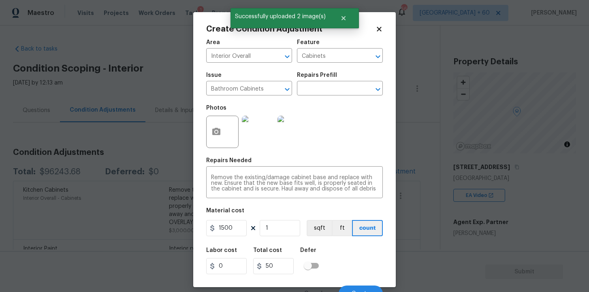
type input "1500"
click at [358, 263] on div "Labor cost 0 Total cost 1500 Defer" at bounding box center [294, 261] width 177 height 36
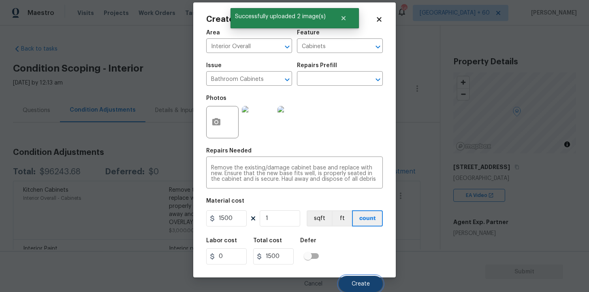
click at [359, 279] on button "Create" at bounding box center [360, 284] width 44 height 16
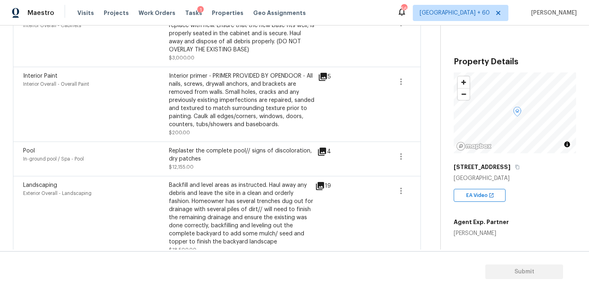
scroll to position [0, 0]
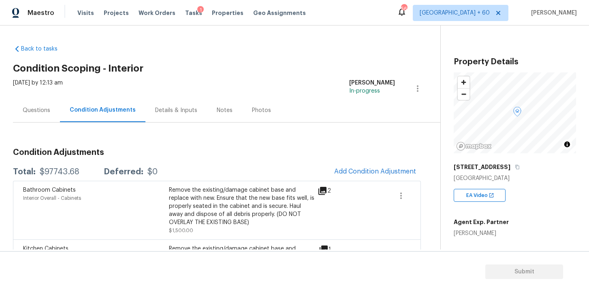
click at [42, 110] on div "Questions" at bounding box center [37, 110] width 28 height 8
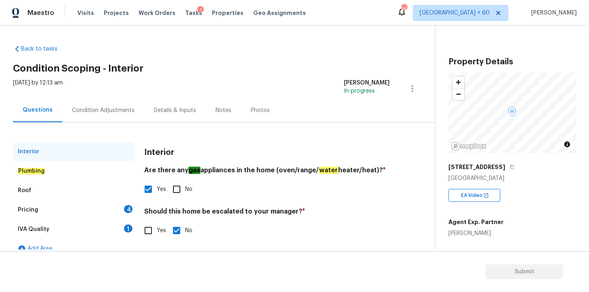
scroll to position [11, 0]
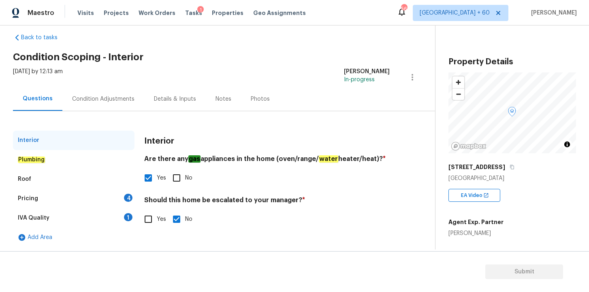
click at [53, 198] on div "Pricing 4" at bounding box center [73, 198] width 121 height 19
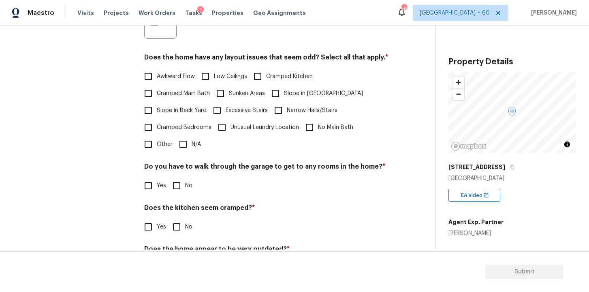
scroll to position [232, 0]
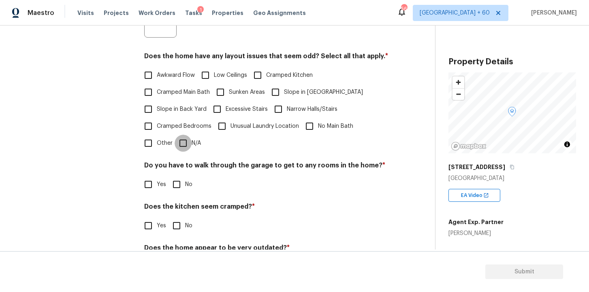
click at [181, 144] on input "N/A" at bounding box center [183, 143] width 17 height 17
checkbox input "true"
click at [177, 185] on input "No" at bounding box center [176, 184] width 17 height 17
checkbox input "true"
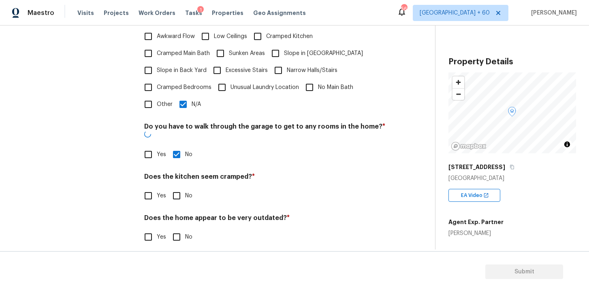
scroll to position [270, 0]
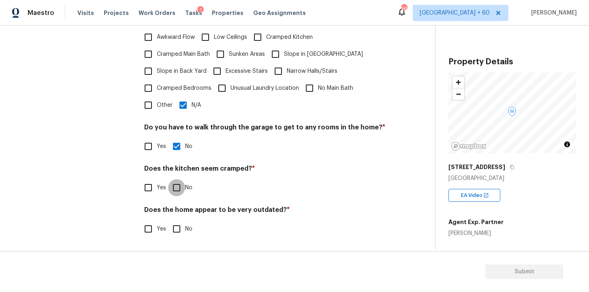
click at [181, 191] on input "No" at bounding box center [176, 187] width 17 height 17
checkbox input "true"
click at [177, 231] on input "No" at bounding box center [176, 229] width 17 height 17
checkbox input "true"
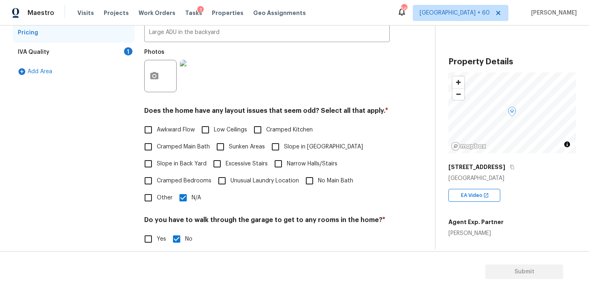
scroll to position [79, 0]
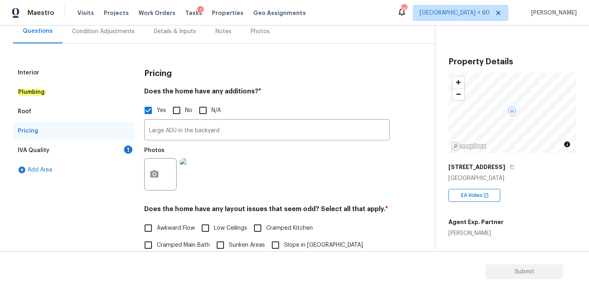
click at [48, 66] on div "Interior" at bounding box center [73, 72] width 121 height 19
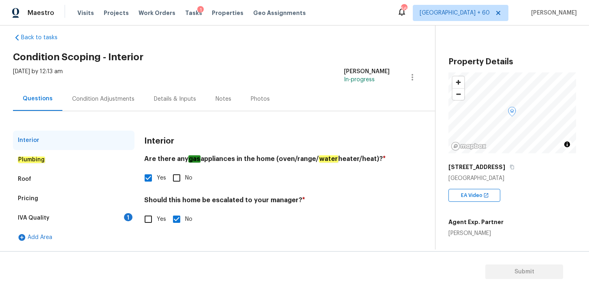
click at [66, 161] on div "Plumbing" at bounding box center [73, 159] width 121 height 19
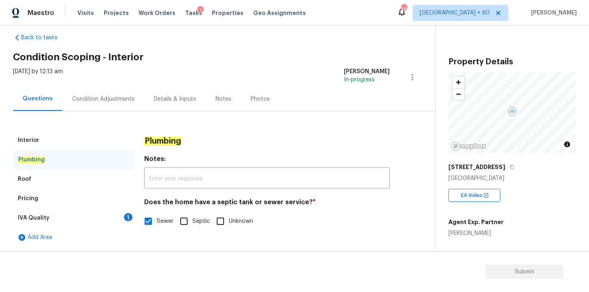
click at [60, 183] on div "Roof" at bounding box center [73, 179] width 121 height 19
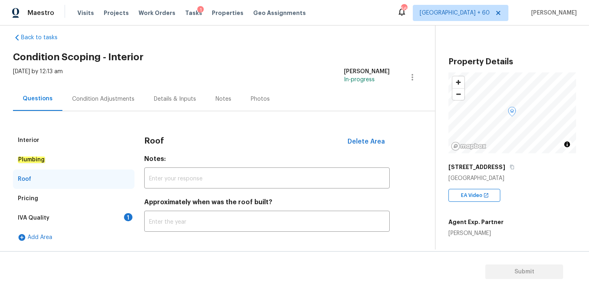
click at [69, 202] on div "Pricing" at bounding box center [73, 198] width 121 height 19
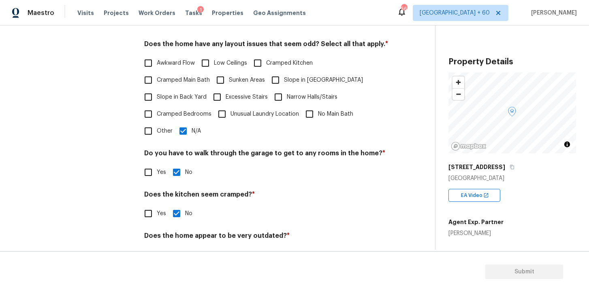
scroll to position [270, 0]
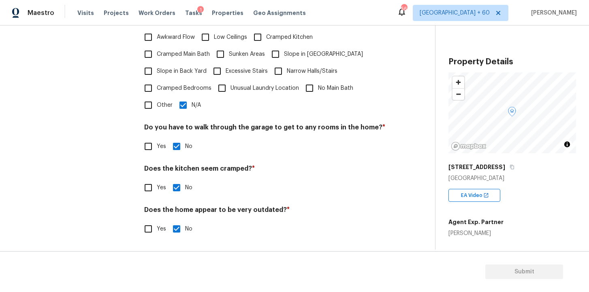
click at [305, 235] on div "Yes No" at bounding box center [266, 229] width 245 height 17
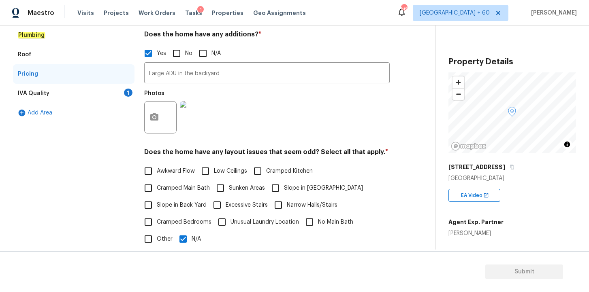
click at [55, 94] on div "IVA Quality 1" at bounding box center [73, 93] width 121 height 19
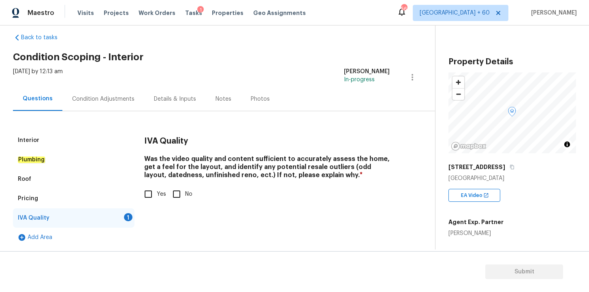
scroll to position [11, 0]
click at [109, 102] on div "Condition Adjustments" at bounding box center [103, 99] width 62 height 8
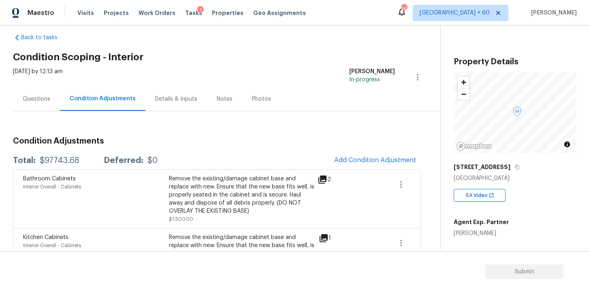
click at [53, 100] on div "Questions" at bounding box center [36, 99] width 47 height 24
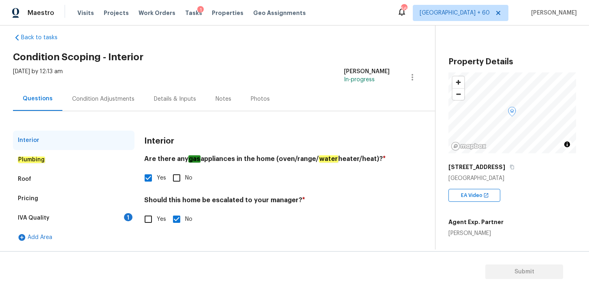
click at [124, 106] on div "Condition Adjustments" at bounding box center [103, 99] width 82 height 24
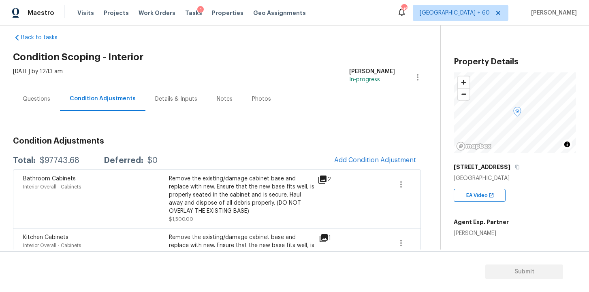
click at [166, 102] on div "Details & Inputs" at bounding box center [176, 99] width 42 height 8
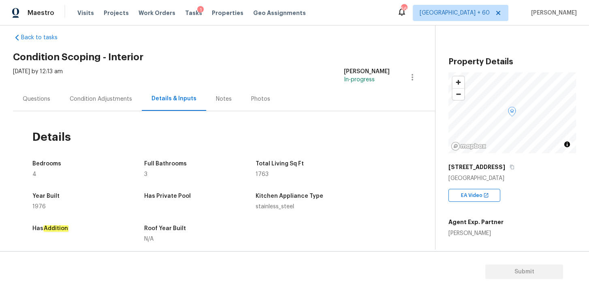
click at [115, 103] on div "Condition Adjustments" at bounding box center [101, 99] width 82 height 24
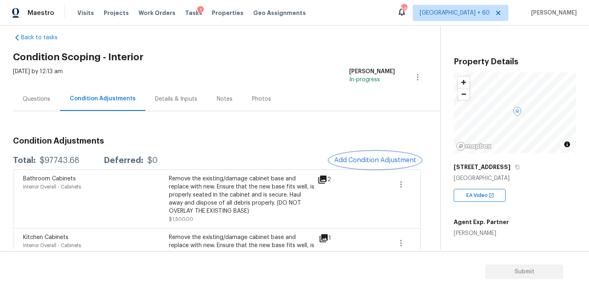
click at [352, 156] on button "Add Condition Adjustment" at bounding box center [375, 160] width 92 height 17
click at [409, 204] on body "Maestro Visits Projects Work Orders Tasks 1 Properties Geo Assignments 563 [GEO…" at bounding box center [294, 146] width 589 height 292
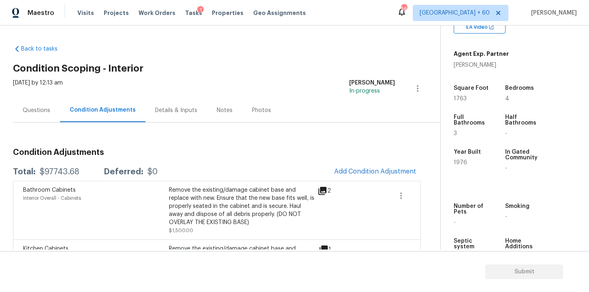
click at [46, 110] on div "Questions" at bounding box center [37, 110] width 28 height 8
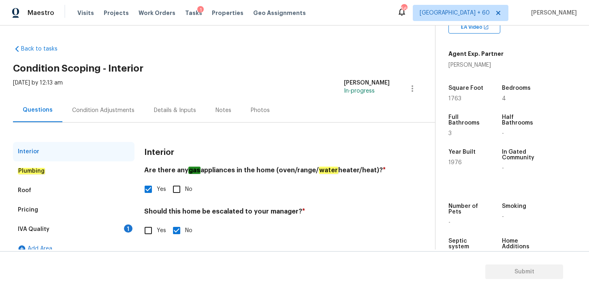
click at [57, 171] on div "Plumbing" at bounding box center [73, 171] width 121 height 19
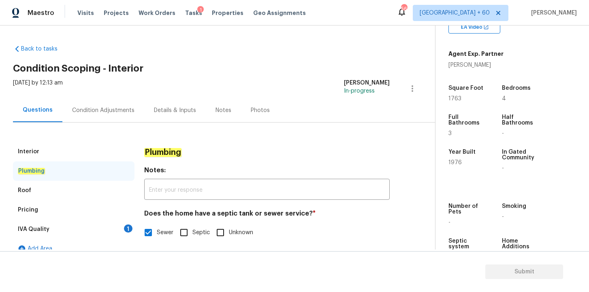
scroll to position [11, 0]
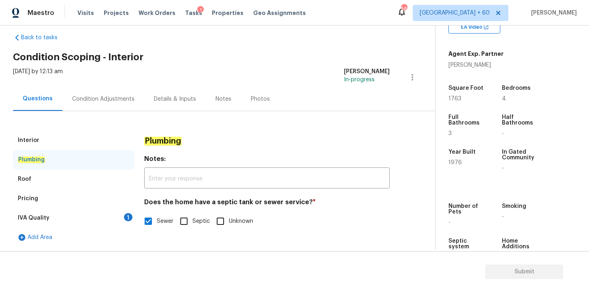
click at [66, 179] on div "Roof" at bounding box center [73, 179] width 121 height 19
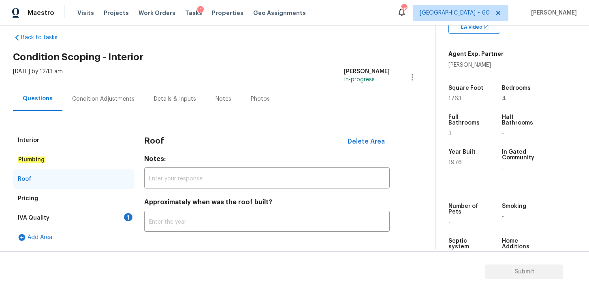
click at [75, 197] on div "Pricing" at bounding box center [73, 198] width 121 height 19
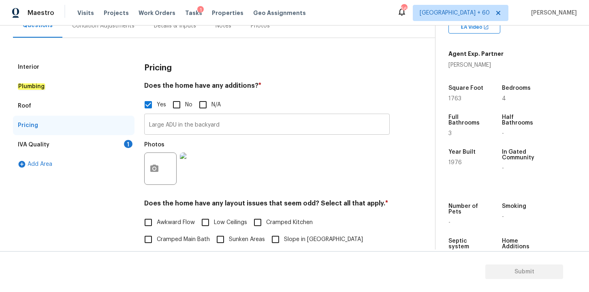
scroll to position [109, 0]
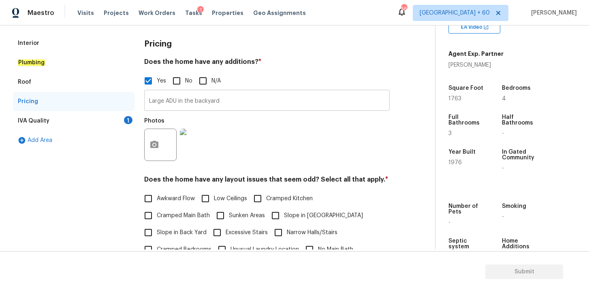
click at [227, 101] on input "Large ADU in the backyard" at bounding box center [266, 101] width 245 height 19
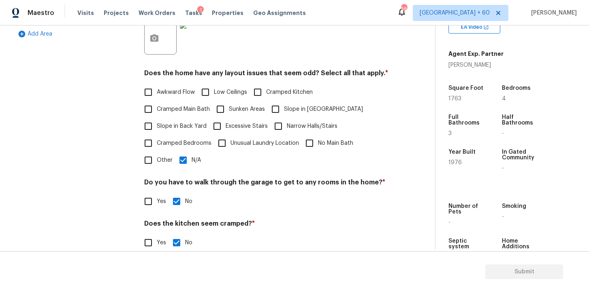
scroll to position [270, 0]
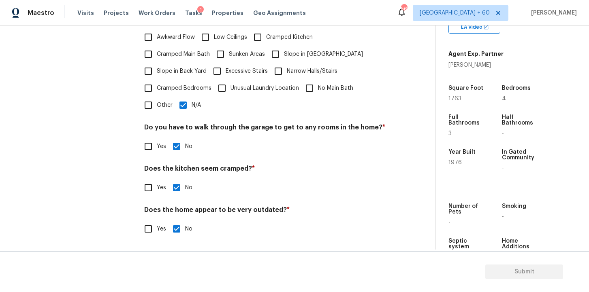
type input "Large ADU in the backyard with full HVAC"
click at [295, 170] on h4 "Does the kitchen seem cramped? *" at bounding box center [266, 170] width 245 height 11
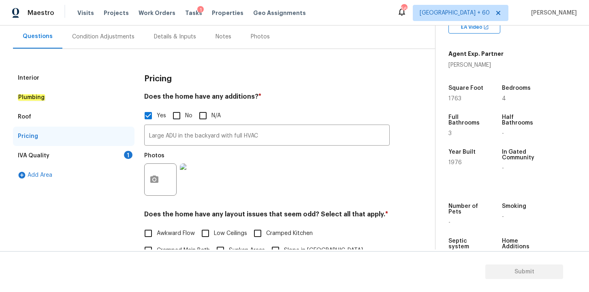
scroll to position [0, 0]
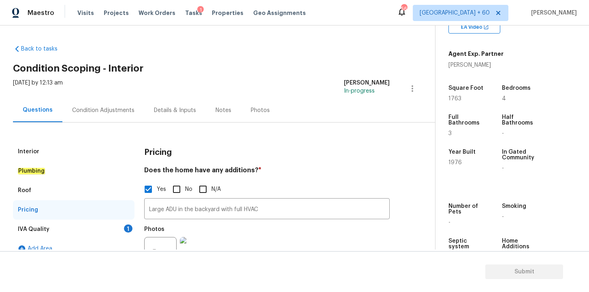
click at [52, 226] on div "IVA Quality 1" at bounding box center [73, 229] width 121 height 19
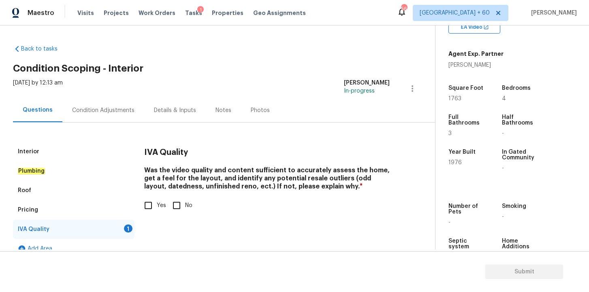
scroll to position [11, 0]
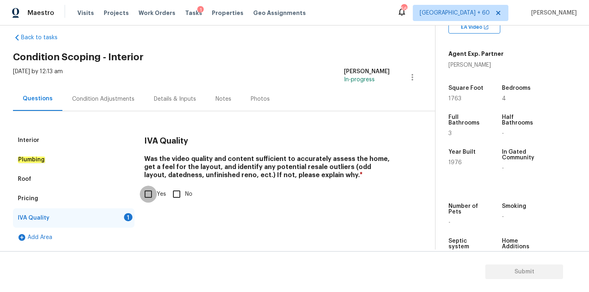
click at [152, 196] on input "Yes" at bounding box center [148, 194] width 17 height 17
checkbox input "true"
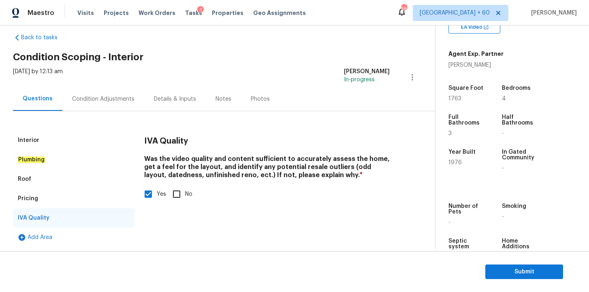
click at [100, 97] on div "Condition Adjustments" at bounding box center [103, 99] width 62 height 8
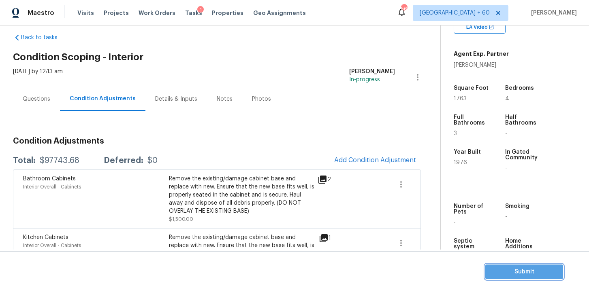
click at [504, 272] on span "Submit" at bounding box center [524, 272] width 65 height 10
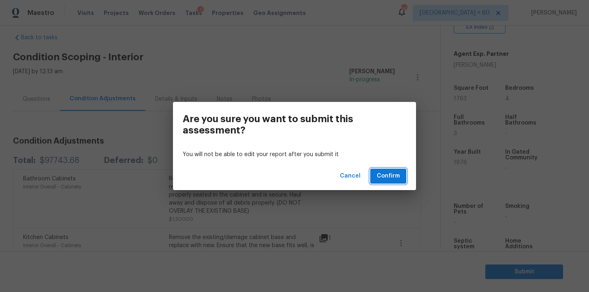
click at [387, 178] on span "Confirm" at bounding box center [388, 176] width 23 height 10
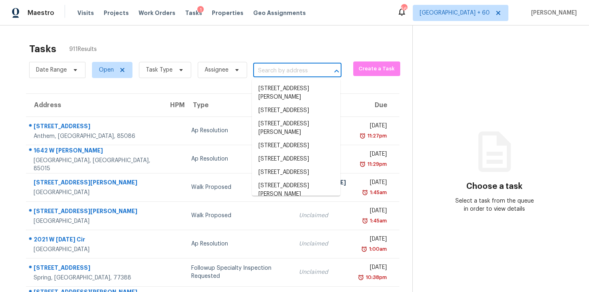
click at [278, 70] on input "text" at bounding box center [286, 71] width 66 height 13
paste input "[STREET_ADDRESS][PERSON_NAME]"
type input "[STREET_ADDRESS][PERSON_NAME]"
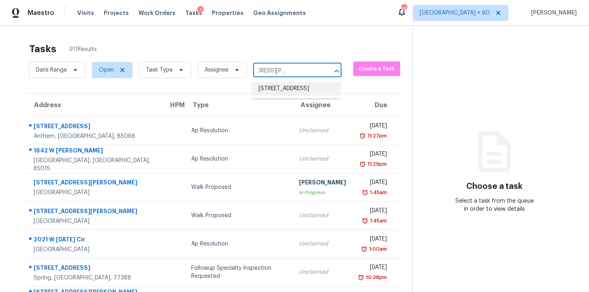
click at [296, 89] on li "[STREET_ADDRESS]" at bounding box center [296, 88] width 88 height 13
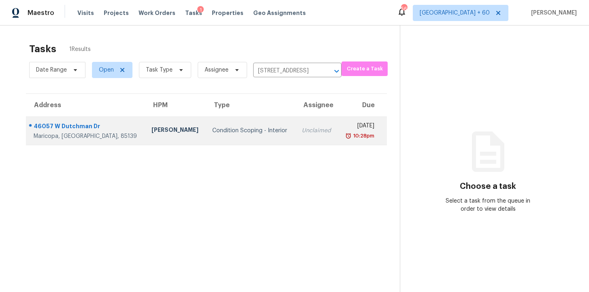
click at [302, 133] on div "Unclaimed" at bounding box center [317, 131] width 30 height 8
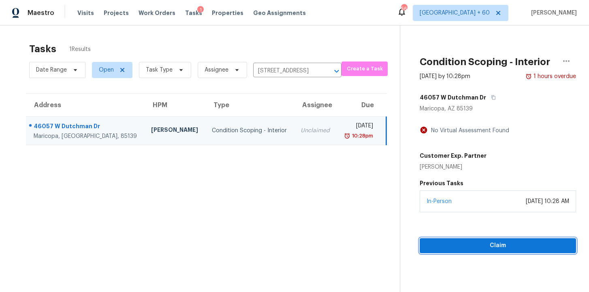
click at [481, 246] on span "Claim" at bounding box center [497, 246] width 143 height 10
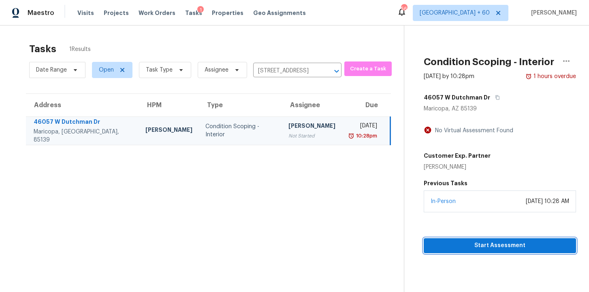
click at [456, 246] on span "Start Assessment" at bounding box center [499, 246] width 139 height 10
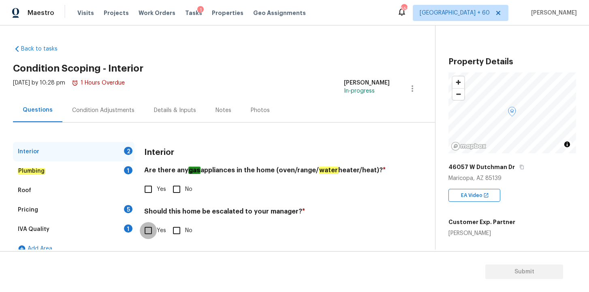
click at [150, 234] on input "Yes" at bounding box center [148, 230] width 17 height 17
checkbox input "true"
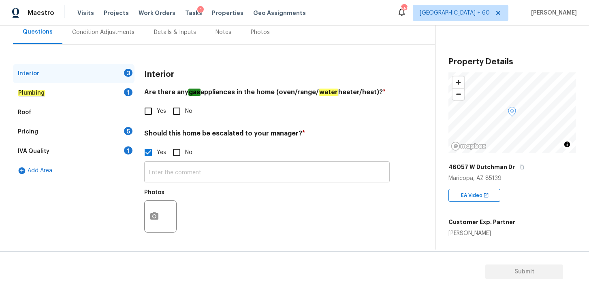
click at [192, 171] on input "text" at bounding box center [266, 173] width 245 height 19
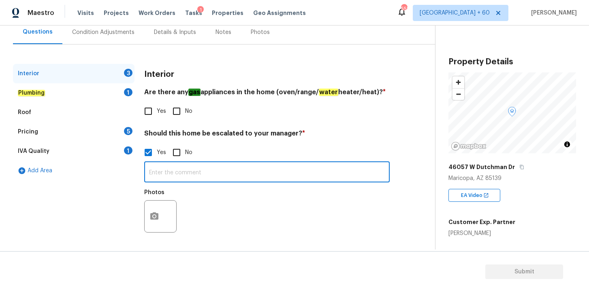
paste input "Minor settlement at the front stem wall."
type input "Minor settlement at the front stem wall."
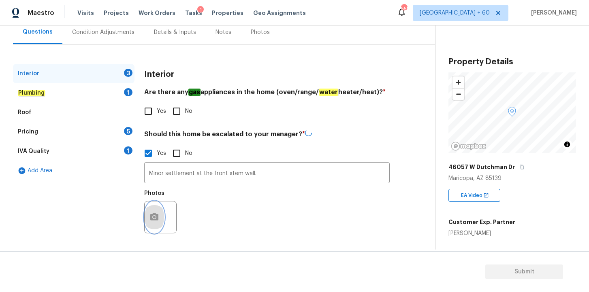
click at [156, 214] on icon "button" at bounding box center [154, 218] width 10 height 10
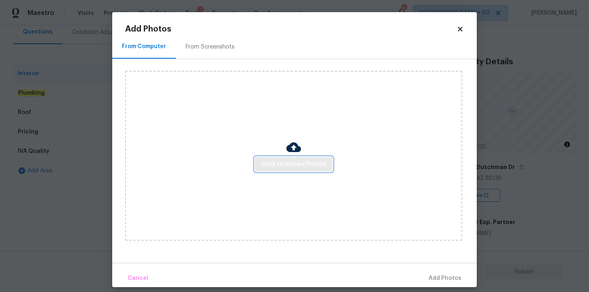
click at [268, 165] on span "Click to Upload Photos" at bounding box center [293, 165] width 65 height 10
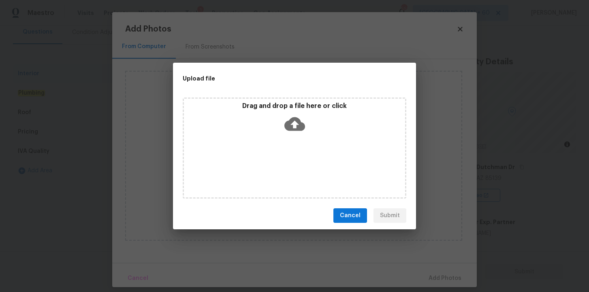
click at [292, 129] on icon at bounding box center [294, 124] width 21 height 14
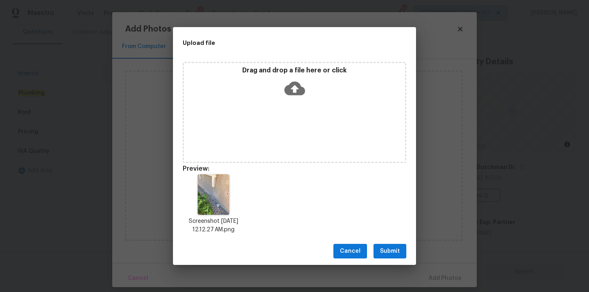
click at [392, 250] on span "Submit" at bounding box center [390, 252] width 20 height 10
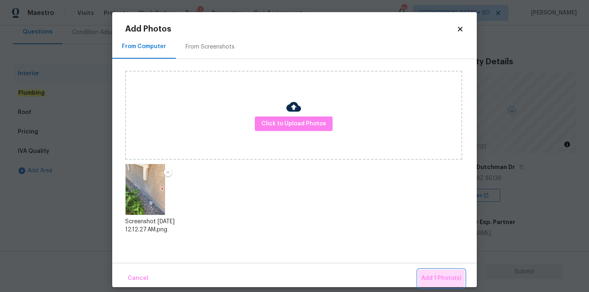
click at [445, 276] on span "Add 1 Photo(s)" at bounding box center [441, 279] width 40 height 10
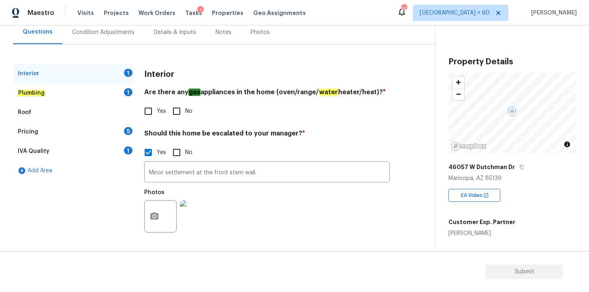
click at [179, 114] on input "No" at bounding box center [176, 111] width 17 height 17
checkbox input "true"
click at [33, 89] on div "Plumbing" at bounding box center [31, 93] width 27 height 8
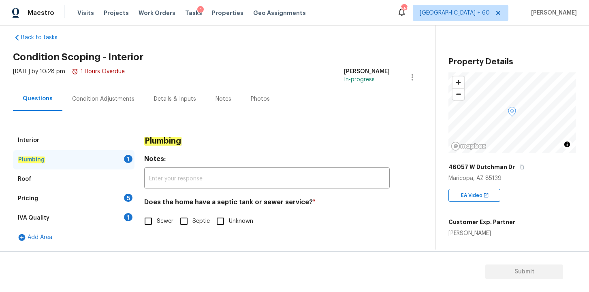
click at [149, 221] on input "Sewer" at bounding box center [148, 221] width 17 height 17
checkbox input "true"
click at [61, 179] on div "Roof" at bounding box center [73, 179] width 121 height 19
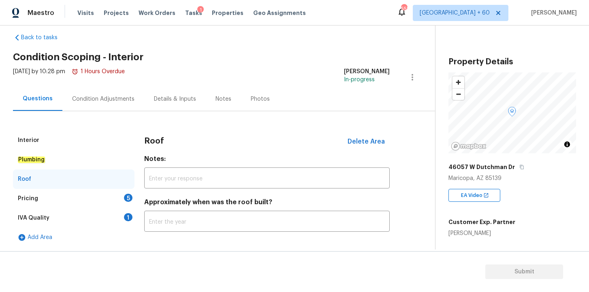
click at [64, 200] on div "Pricing 5" at bounding box center [73, 198] width 121 height 19
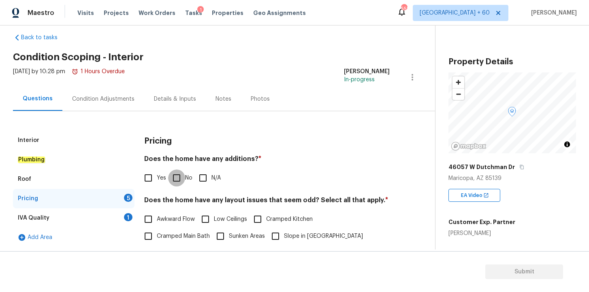
click at [175, 178] on input "No" at bounding box center [176, 178] width 17 height 17
checkbox input "true"
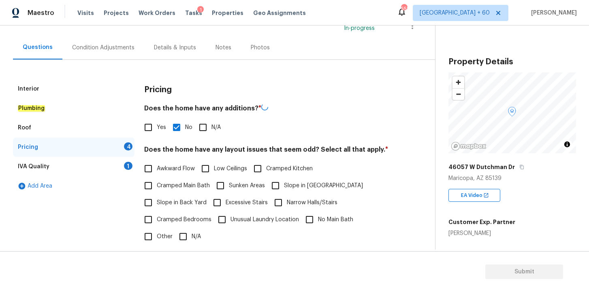
scroll to position [132, 0]
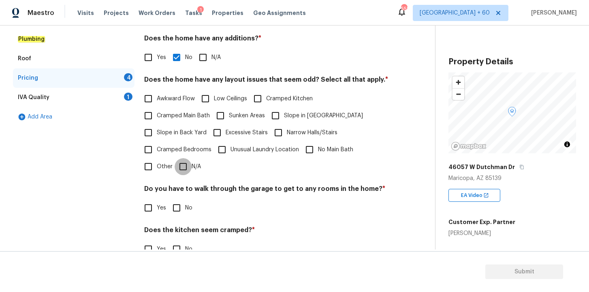
click at [184, 168] on input "N/A" at bounding box center [183, 166] width 17 height 17
checkbox input "true"
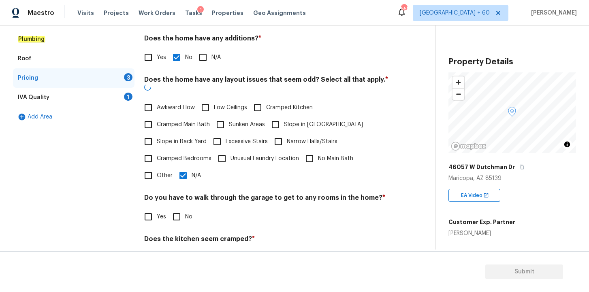
click at [175, 211] on input "No" at bounding box center [176, 217] width 17 height 17
checkbox input "true"
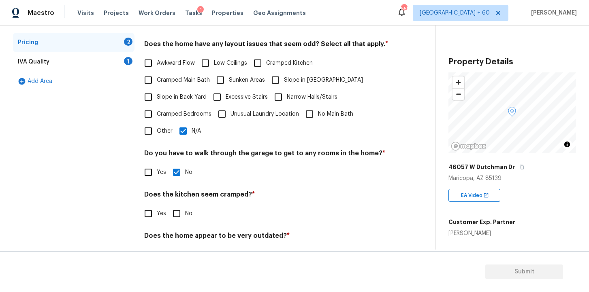
scroll to position [194, 0]
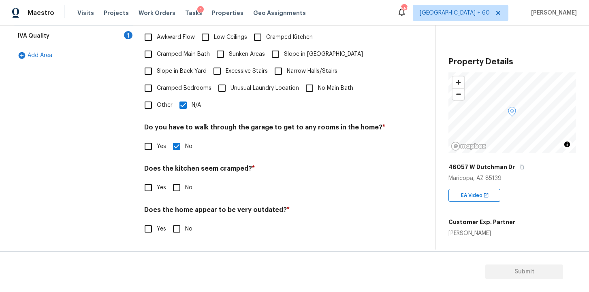
click at [177, 190] on input "No" at bounding box center [176, 187] width 17 height 17
checkbox input "true"
click at [177, 229] on input "No" at bounding box center [176, 229] width 17 height 17
checkbox input "true"
click at [57, 39] on div "IVA Quality 1" at bounding box center [73, 35] width 121 height 19
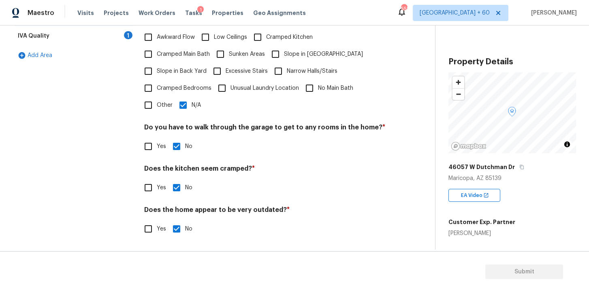
scroll to position [11, 0]
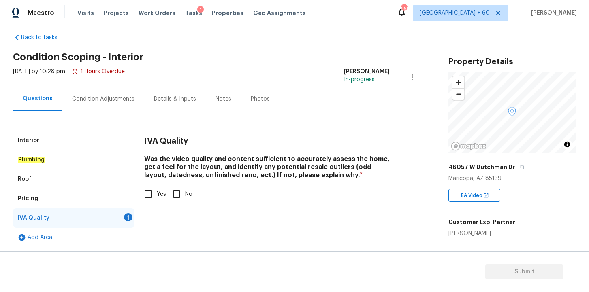
click at [150, 193] on input "Yes" at bounding box center [148, 194] width 17 height 17
checkbox input "true"
click at [100, 100] on div "Condition Adjustments" at bounding box center [103, 99] width 62 height 8
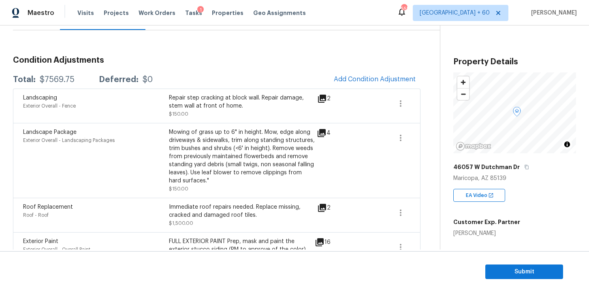
scroll to position [3, 0]
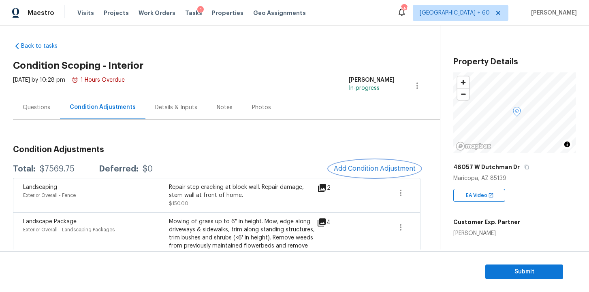
click at [376, 168] on span "Add Condition Adjustment" at bounding box center [375, 168] width 82 height 7
click at [424, 156] on body "Maestro Visits Projects Work Orders Tasks 1 Properties Geo Assignments 555 [GEO…" at bounding box center [294, 146] width 589 height 292
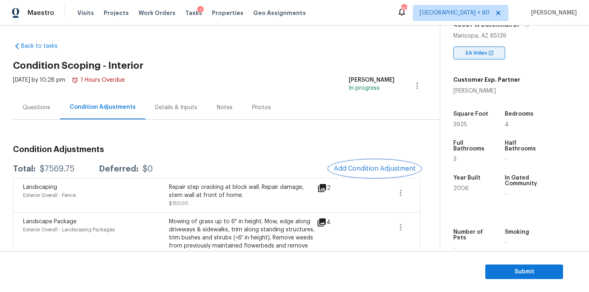
scroll to position [143, 0]
click at [370, 172] on button "Add Condition Adjustment" at bounding box center [375, 168] width 92 height 17
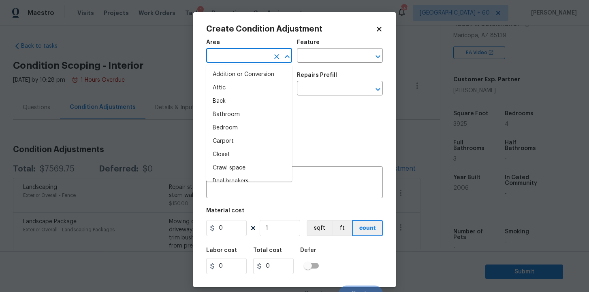
click at [245, 57] on input "text" at bounding box center [237, 56] width 63 height 13
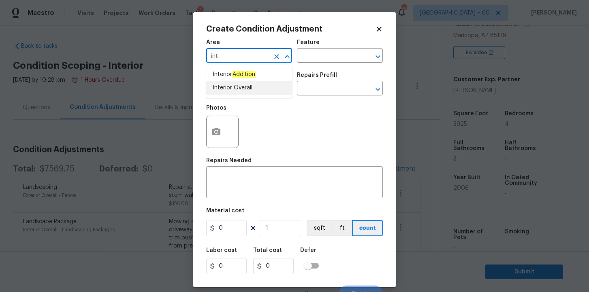
click at [236, 85] on li "Interior Overall" at bounding box center [249, 87] width 86 height 13
type input "Interior Overall"
click at [236, 85] on input "text" at bounding box center [237, 89] width 63 height 13
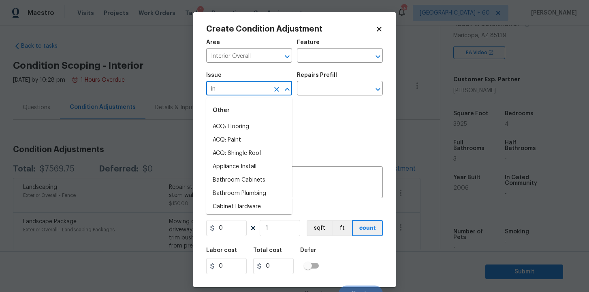
type input "i"
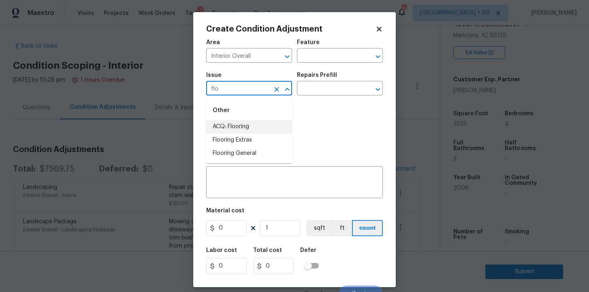
click at [246, 124] on li "ACQ: Flooring" at bounding box center [249, 126] width 86 height 13
type input "ACQ: Flooring"
click at [338, 53] on input "text" at bounding box center [328, 56] width 63 height 13
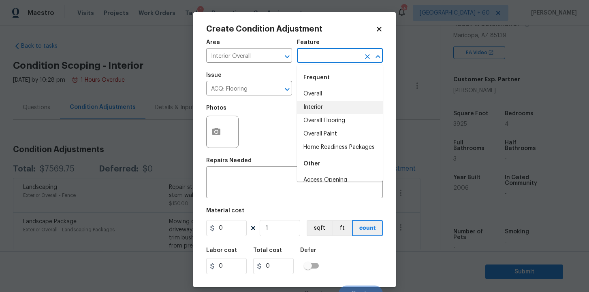
click at [324, 111] on li "Interior" at bounding box center [340, 107] width 86 height 13
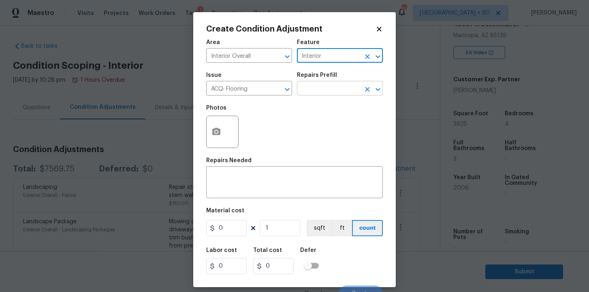
click at [324, 91] on input "text" at bounding box center [328, 89] width 63 height 13
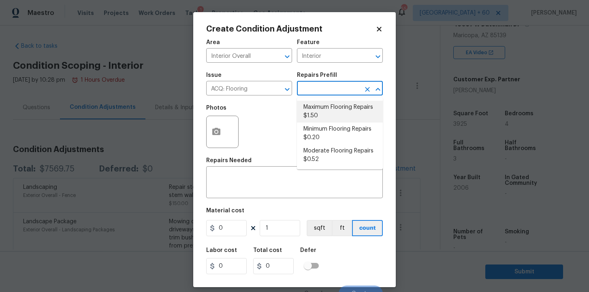
click at [332, 108] on li "Maximum Flooring Repairs $1.50" at bounding box center [340, 112] width 86 height 22
type input "Acquisition"
type textarea "Acquisition Scope: Maximum flooring repairs"
type input "1.5"
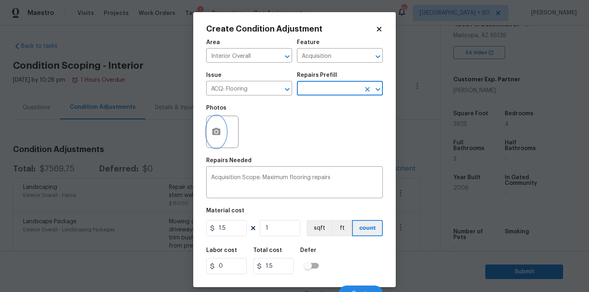
click at [220, 134] on icon "button" at bounding box center [216, 131] width 8 height 7
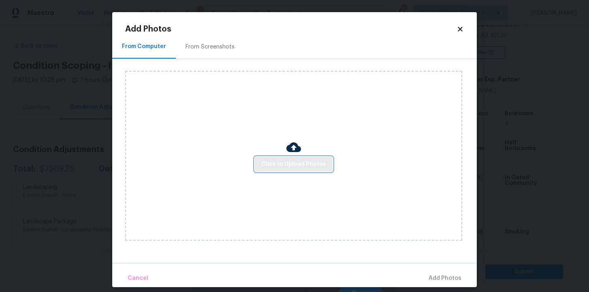
click at [275, 158] on button "Click to Upload Photos" at bounding box center [294, 164] width 78 height 15
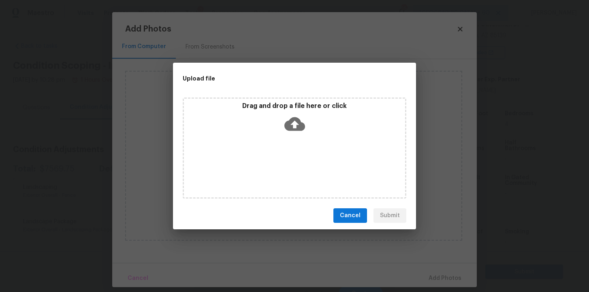
click at [296, 128] on icon at bounding box center [294, 124] width 21 height 14
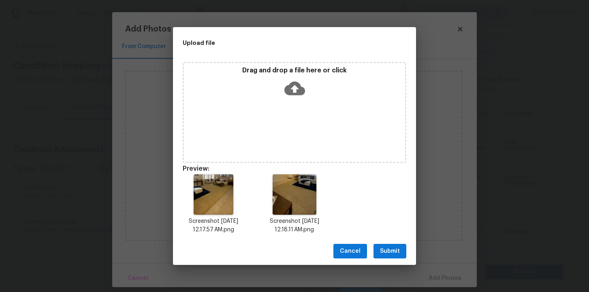
click at [297, 87] on icon at bounding box center [294, 89] width 21 height 14
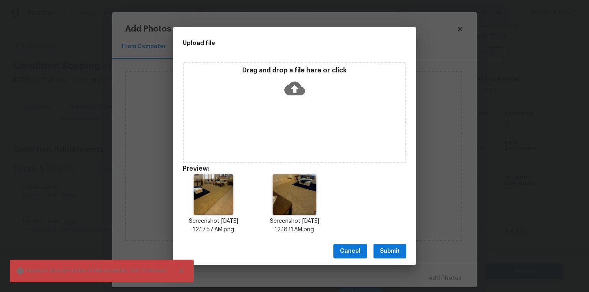
click at [295, 85] on icon at bounding box center [294, 88] width 21 height 21
